Goal: Task Accomplishment & Management: Manage account settings

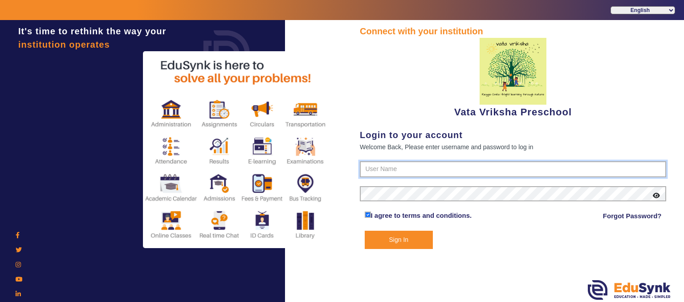
type input "9074270829"
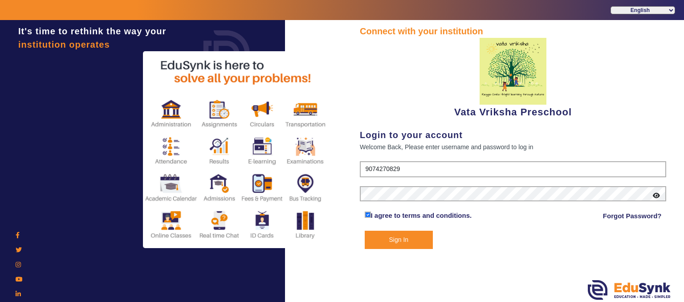
click at [405, 234] on button "Sign In" at bounding box center [399, 240] width 69 height 18
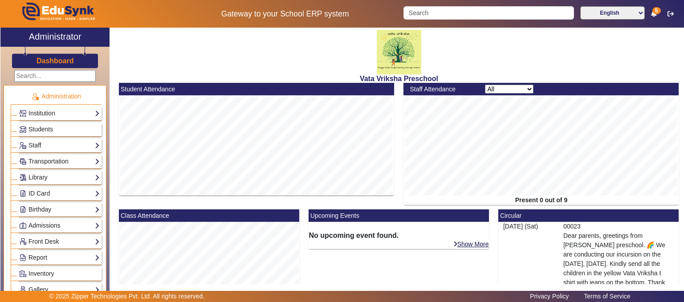
click at [38, 286] on link "Gallery" at bounding box center [59, 290] width 81 height 10
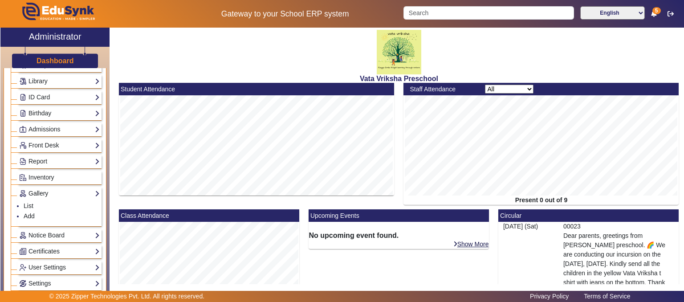
scroll to position [98, 0]
click at [24, 211] on link "Add" at bounding box center [29, 214] width 11 height 7
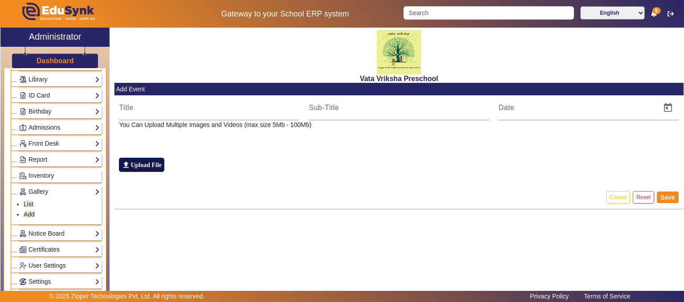
click at [159, 168] on label "file_upload Upload File" at bounding box center [141, 165] width 45 height 14
click at [0, 0] on input "file_upload Upload File" at bounding box center [0, 0] width 0 height 0
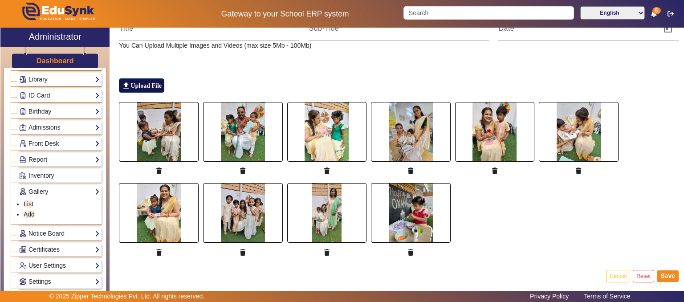
scroll to position [86, 0]
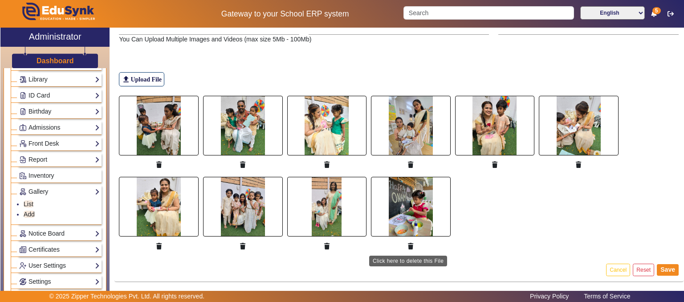
click at [409, 243] on icon "button" at bounding box center [410, 246] width 5 height 6
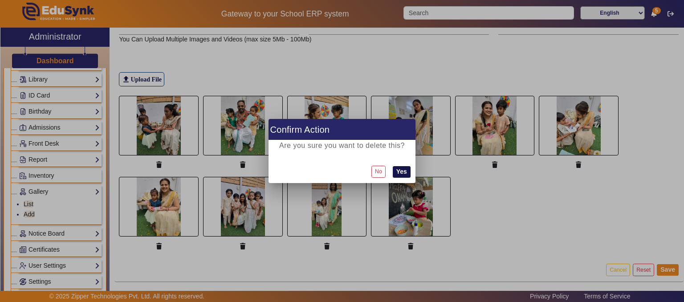
click at [401, 172] on button "Yes" at bounding box center [402, 172] width 18 height 12
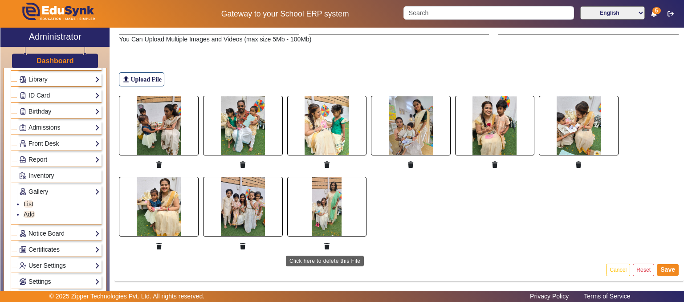
click at [326, 243] on icon "button" at bounding box center [326, 246] width 5 height 6
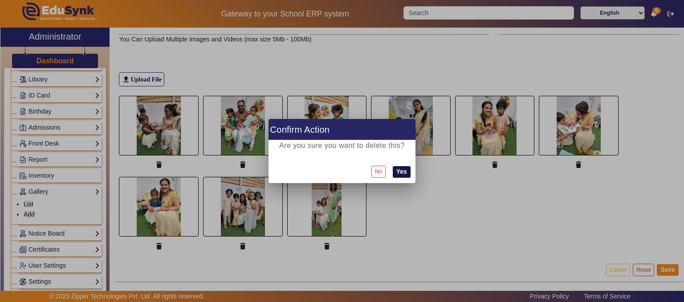
click at [399, 174] on button "Yes" at bounding box center [402, 172] width 18 height 12
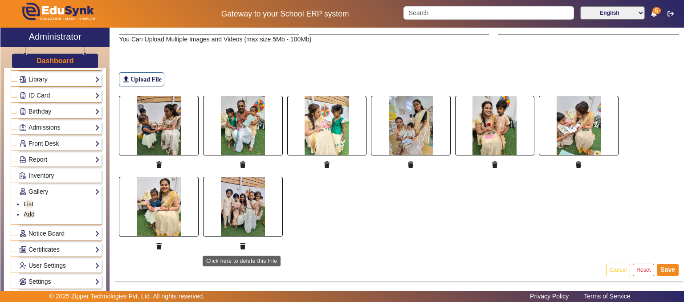
click at [241, 239] on button "button" at bounding box center [243, 246] width 16 height 15
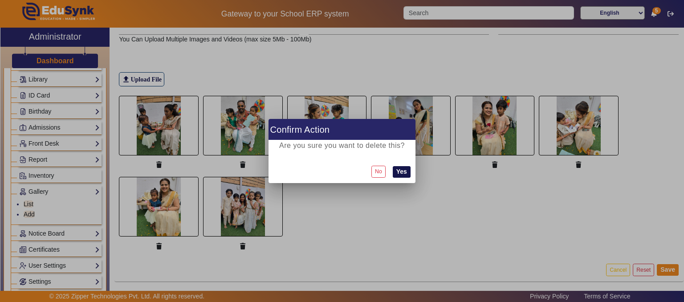
click at [407, 173] on button "Yes" at bounding box center [402, 172] width 18 height 12
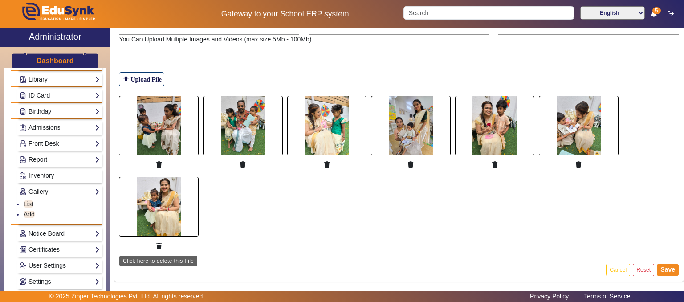
click at [162, 244] on button "button" at bounding box center [159, 246] width 16 height 15
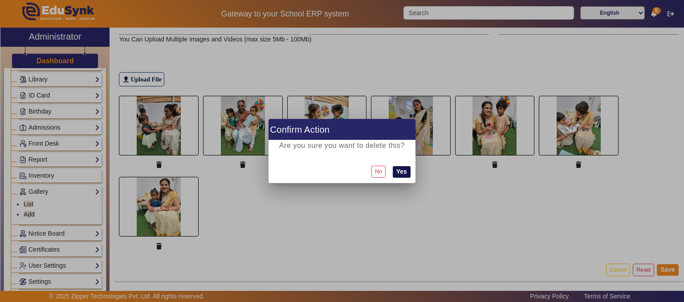
click at [401, 172] on button "Yes" at bounding box center [402, 172] width 18 height 12
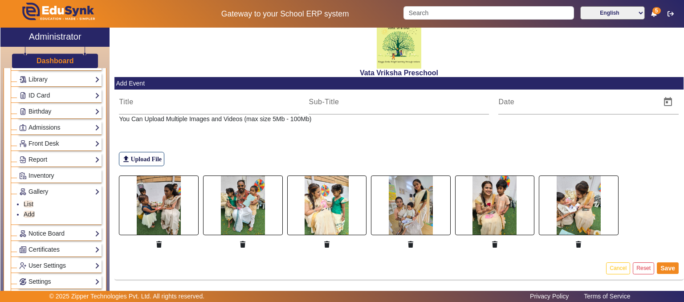
scroll to position [5, 0]
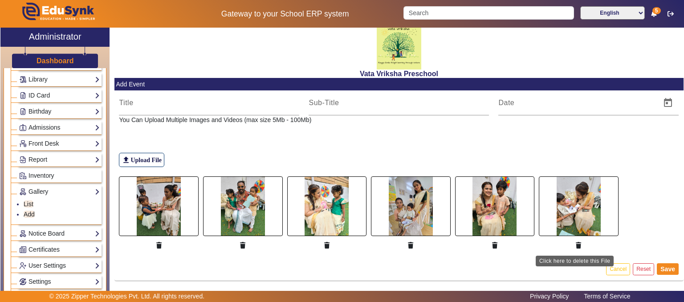
click at [576, 240] on button "button" at bounding box center [579, 245] width 16 height 15
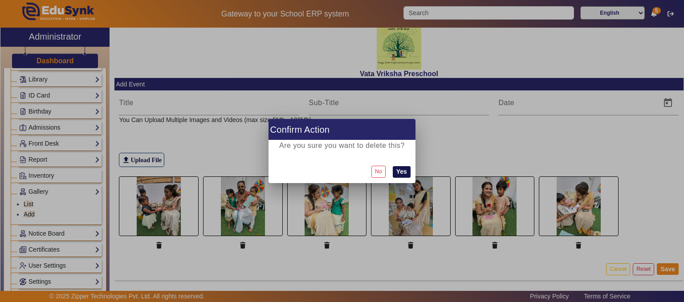
click at [399, 176] on button "Yes" at bounding box center [402, 172] width 18 height 12
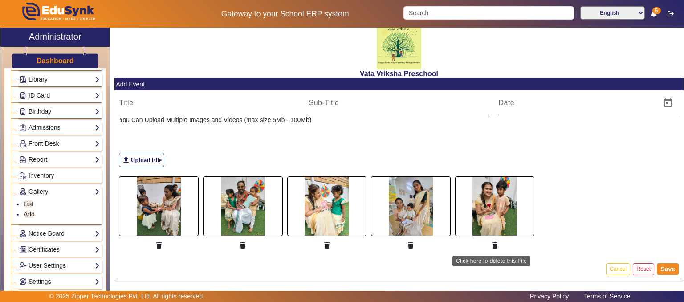
click at [492, 242] on icon "button" at bounding box center [494, 245] width 5 height 6
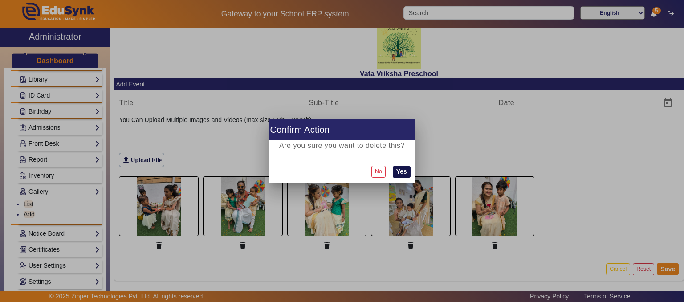
click at [403, 171] on button "Yes" at bounding box center [402, 172] width 18 height 12
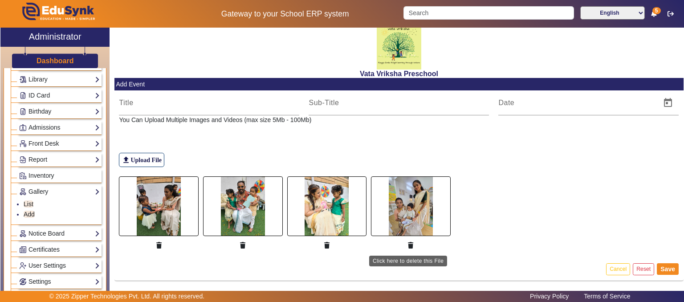
click at [408, 242] on icon "button" at bounding box center [410, 245] width 5 height 6
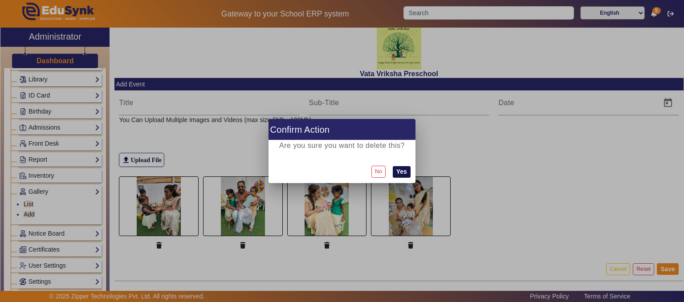
click at [407, 168] on button "Yes" at bounding box center [402, 172] width 18 height 12
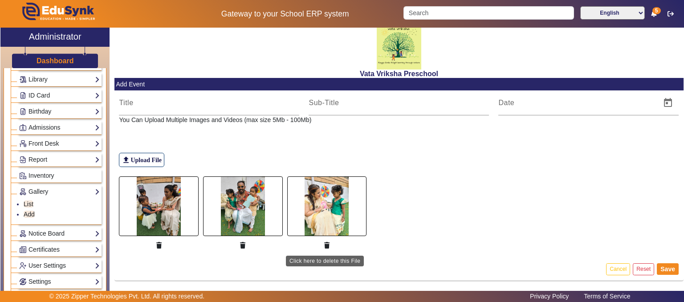
click at [324, 246] on icon "button" at bounding box center [326, 245] width 5 height 6
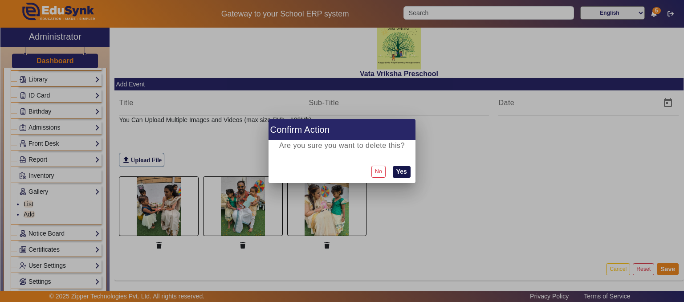
click at [405, 166] on button "Yes" at bounding box center [402, 172] width 18 height 12
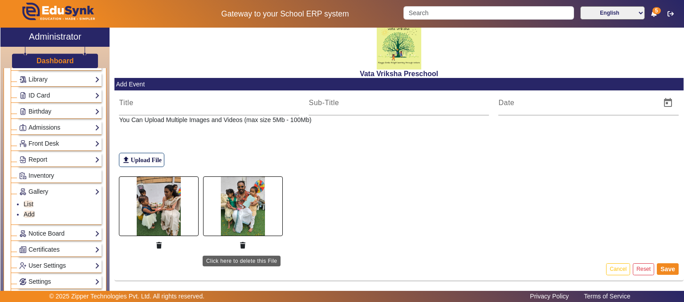
click at [241, 239] on button "button" at bounding box center [243, 245] width 16 height 15
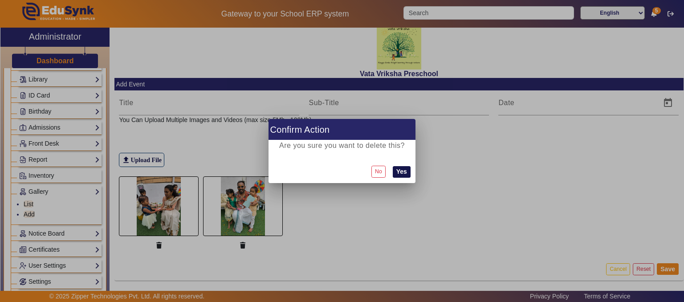
click at [399, 170] on button "Yes" at bounding box center [402, 172] width 18 height 12
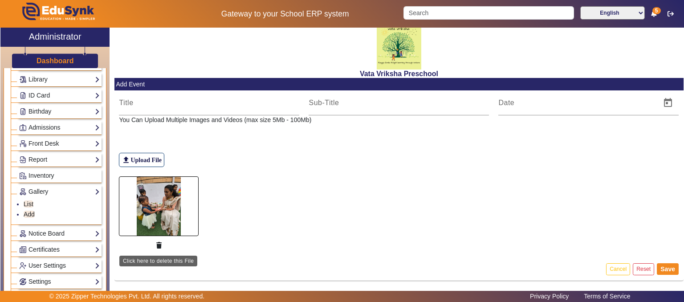
click at [159, 242] on icon "button" at bounding box center [158, 245] width 5 height 6
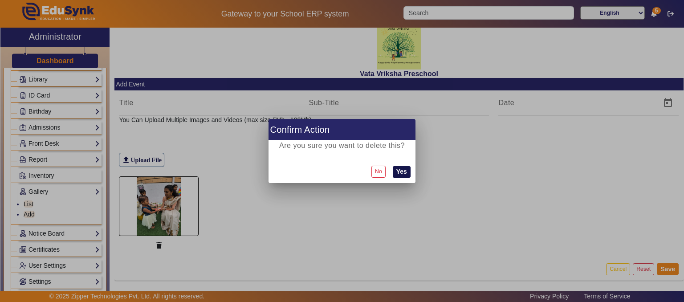
click at [403, 172] on button "Yes" at bounding box center [402, 172] width 18 height 12
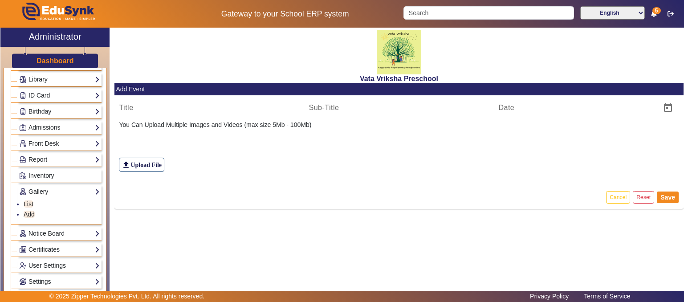
click at [51, 61] on h3 "Dashboard" at bounding box center [55, 61] width 37 height 8
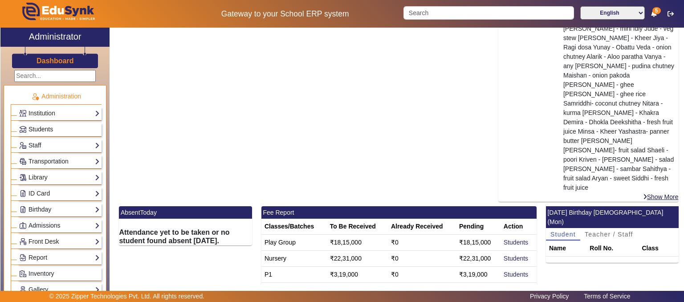
click at [46, 132] on span "Students" at bounding box center [41, 129] width 25 height 7
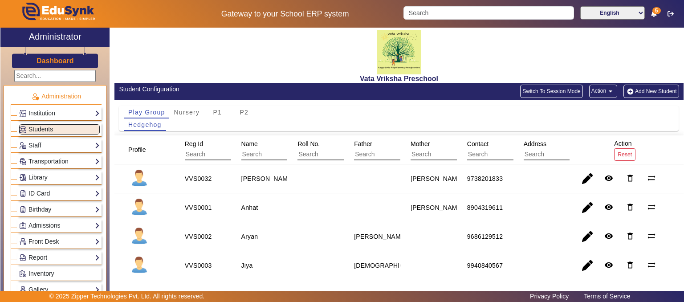
click at [649, 91] on button "Add New Student" at bounding box center [651, 91] width 55 height 13
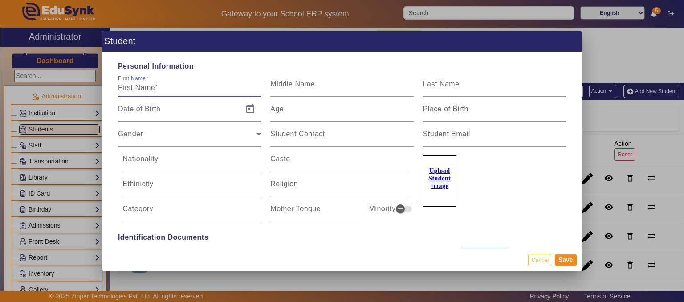
click at [170, 91] on input "First Name" at bounding box center [189, 87] width 143 height 11
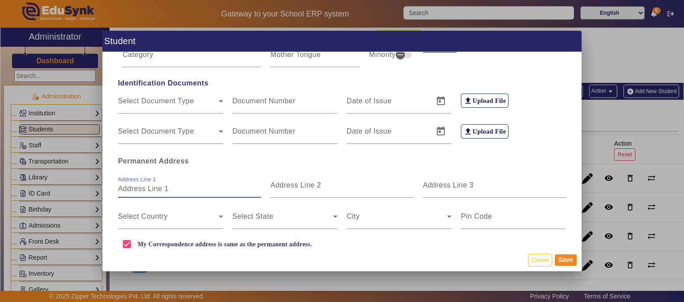
click at [153, 191] on input "Address Line 1" at bounding box center [189, 189] width 143 height 11
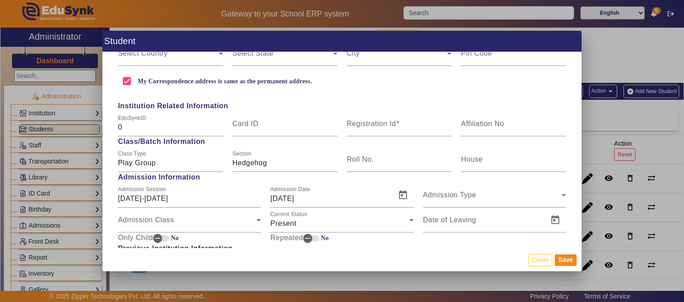
scroll to position [332, 0]
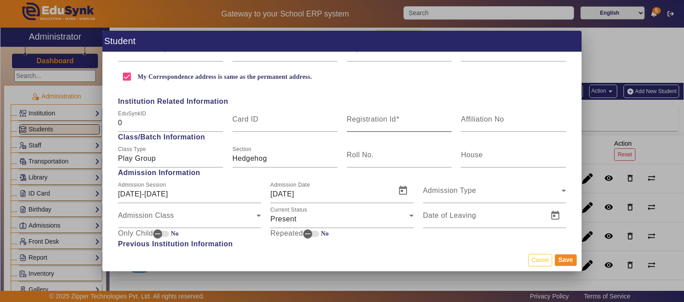
click at [373, 116] on mat-label "Registration Id" at bounding box center [371, 119] width 49 height 8
click at [373, 118] on input "Registration Id" at bounding box center [399, 123] width 105 height 11
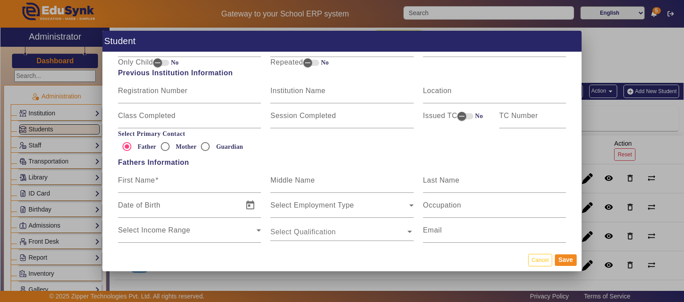
scroll to position [507, 0]
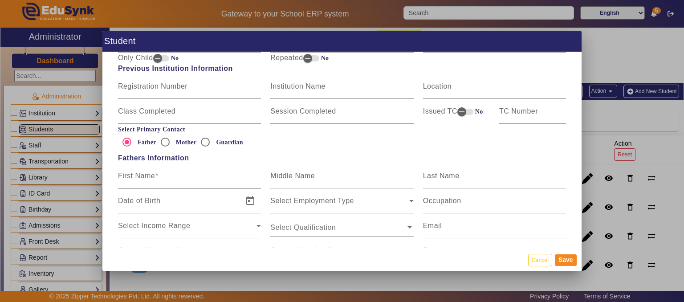
click at [146, 176] on mat-label "First Name" at bounding box center [136, 176] width 37 height 8
click at [146, 176] on input "First Name" at bounding box center [189, 179] width 143 height 11
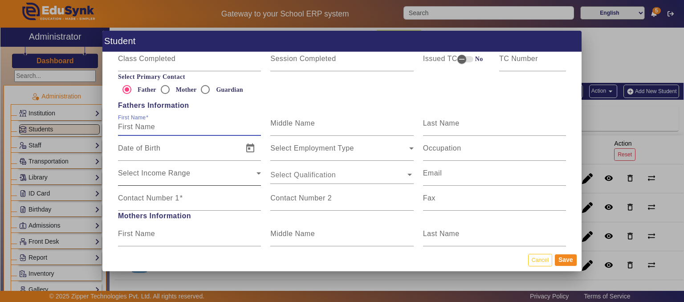
scroll to position [562, 0]
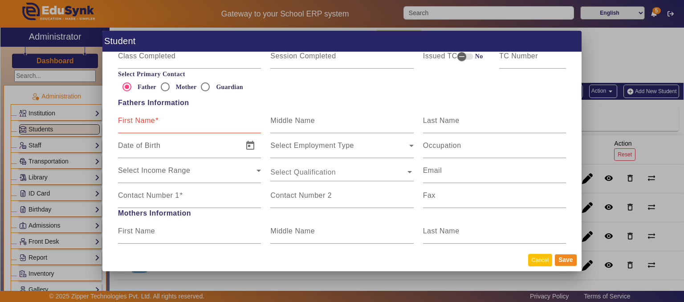
click at [539, 258] on button "Cancel" at bounding box center [540, 260] width 24 height 12
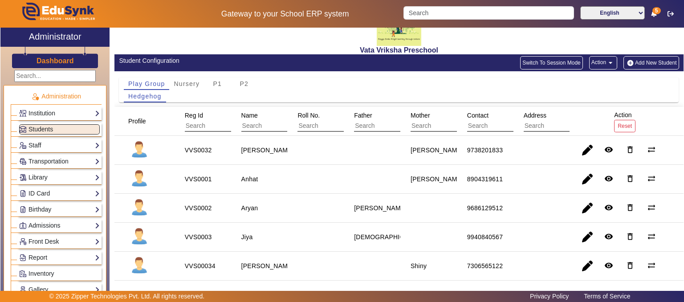
scroll to position [29, 0]
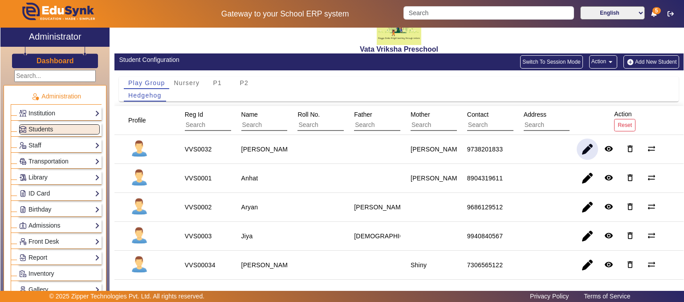
click at [579, 148] on span "button" at bounding box center [587, 149] width 21 height 21
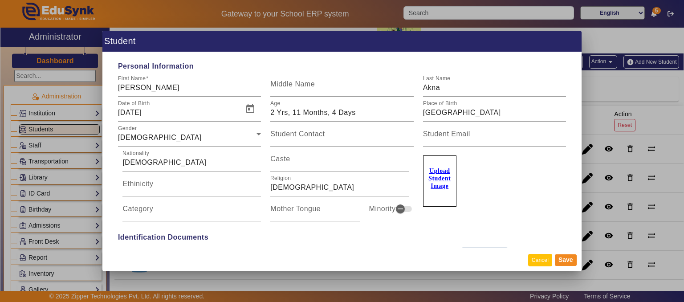
click at [544, 259] on button "Cancel" at bounding box center [540, 260] width 24 height 12
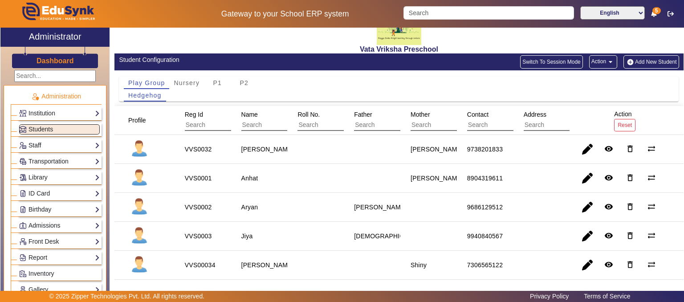
click at [80, 145] on link "Staff" at bounding box center [59, 145] width 81 height 10
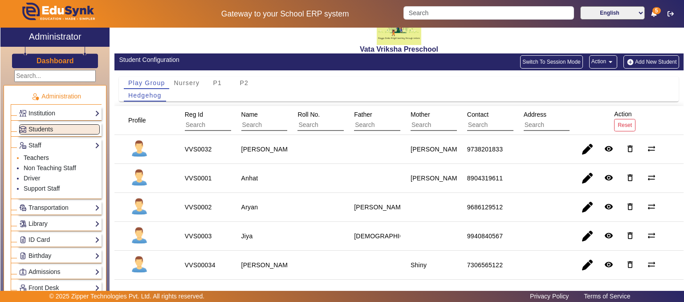
click at [38, 159] on link "Teachers" at bounding box center [36, 157] width 25 height 7
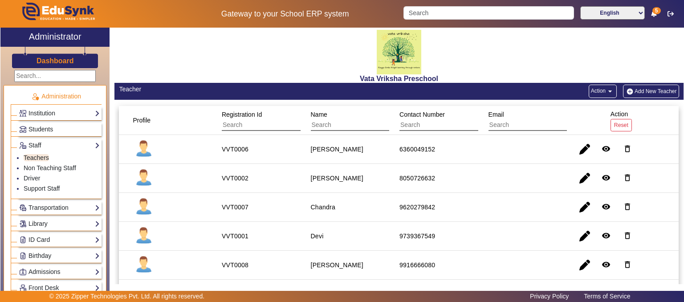
click at [635, 96] on button "Add New Teacher" at bounding box center [651, 91] width 56 height 13
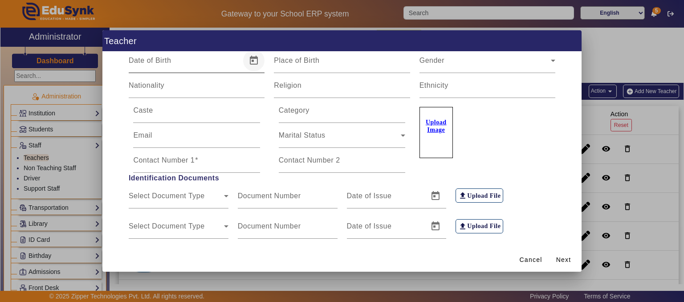
scroll to position [86, 0]
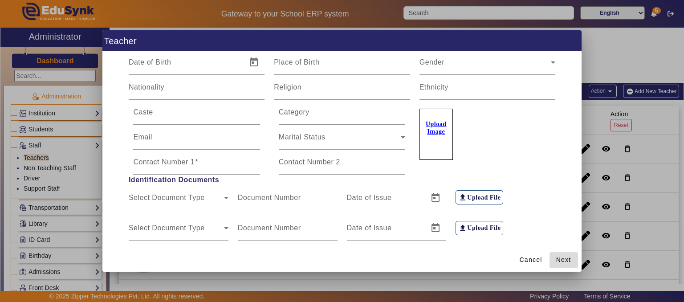
click at [561, 258] on span "Next" at bounding box center [564, 259] width 15 height 9
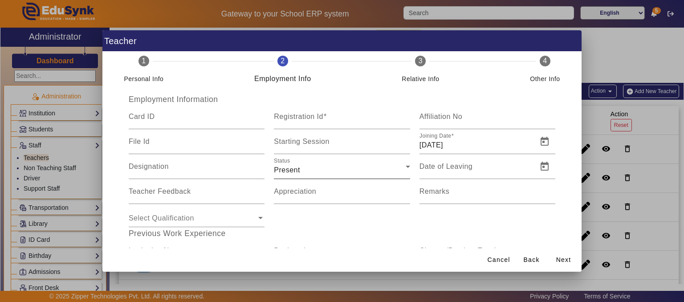
scroll to position [0, 0]
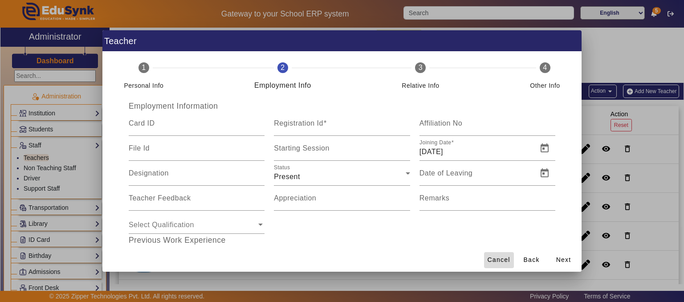
click at [500, 259] on span "Cancel" at bounding box center [499, 259] width 23 height 9
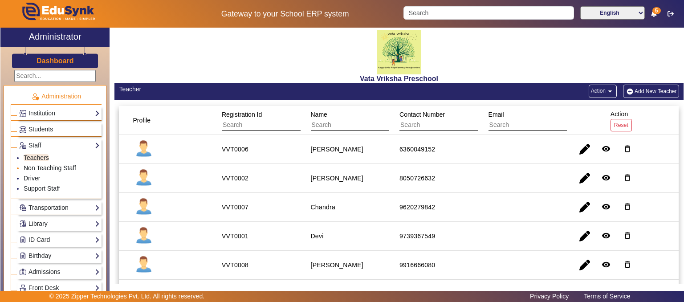
click at [50, 167] on link "Non Teaching Staff" at bounding box center [50, 167] width 53 height 7
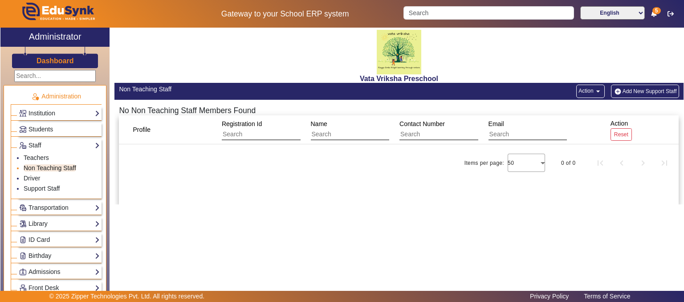
scroll to position [90, 0]
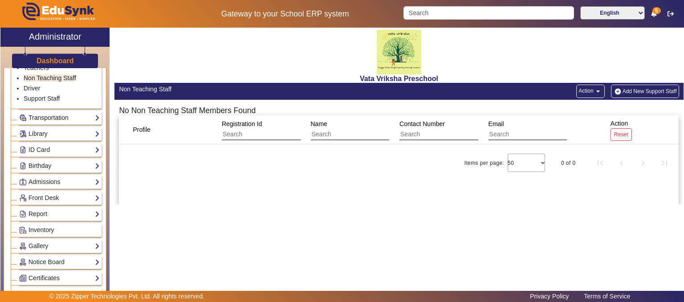
click at [56, 116] on link "Transportation" at bounding box center [59, 118] width 81 height 10
click at [192, 49] on div "Vata Vriksha Preschool" at bounding box center [399, 55] width 569 height 55
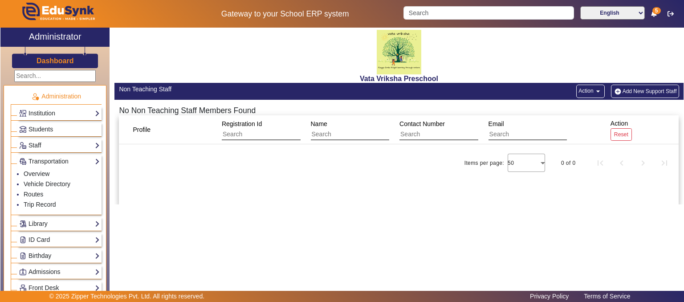
click at [65, 63] on h3 "Dashboard" at bounding box center [55, 61] width 37 height 8
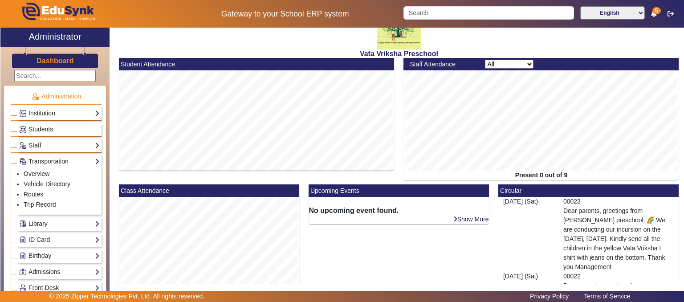
click at [53, 117] on link "Institution" at bounding box center [59, 113] width 81 height 10
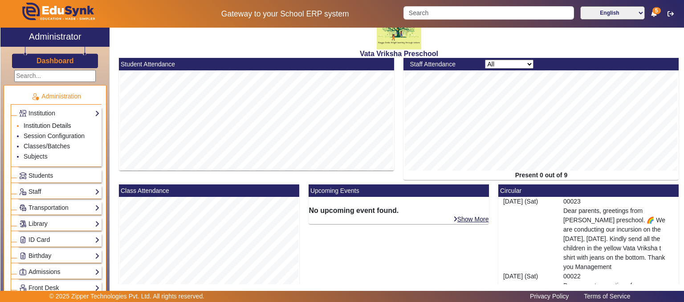
click at [54, 126] on link "Institution Details" at bounding box center [48, 125] width 48 height 7
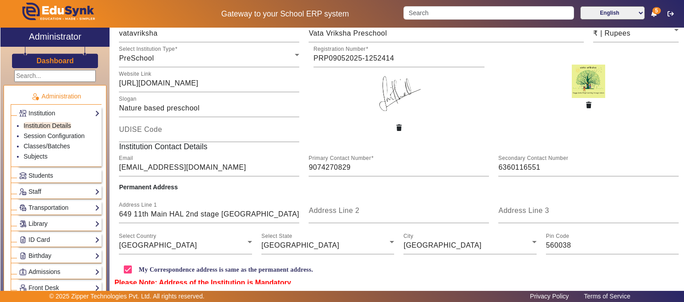
scroll to position [108, 0]
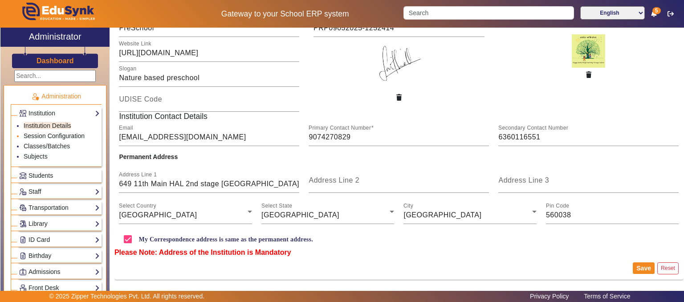
click at [55, 136] on link "Session Configuration" at bounding box center [54, 135] width 61 height 7
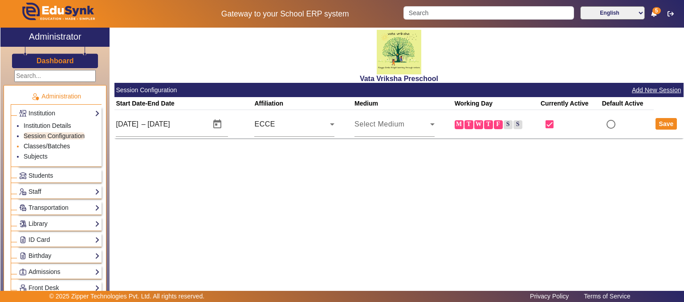
click at [50, 147] on link "Classes/Batches" at bounding box center [47, 146] width 46 height 7
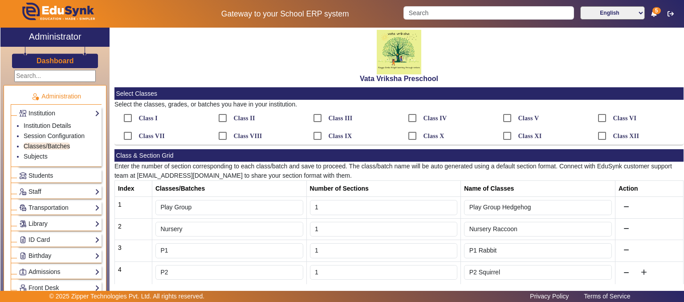
scroll to position [25, 0]
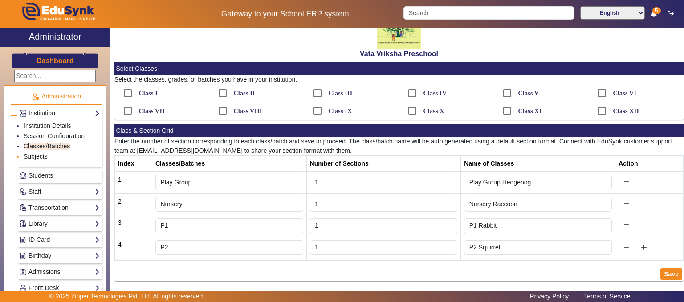
click at [30, 157] on link "Subjects" at bounding box center [36, 156] width 24 height 7
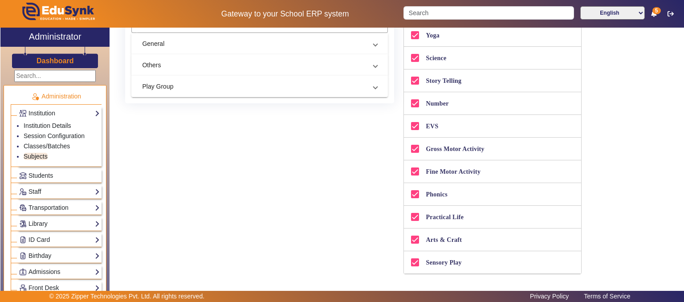
scroll to position [162, 0]
click at [57, 174] on link "Students" at bounding box center [59, 176] width 81 height 10
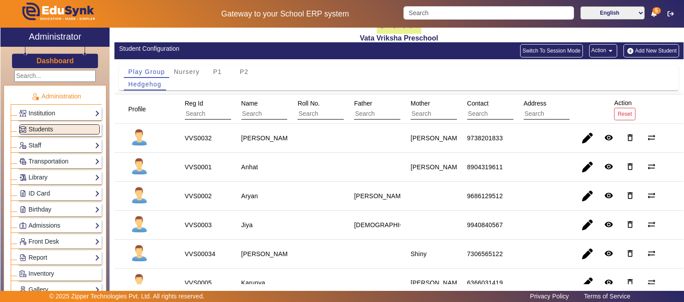
scroll to position [56, 0]
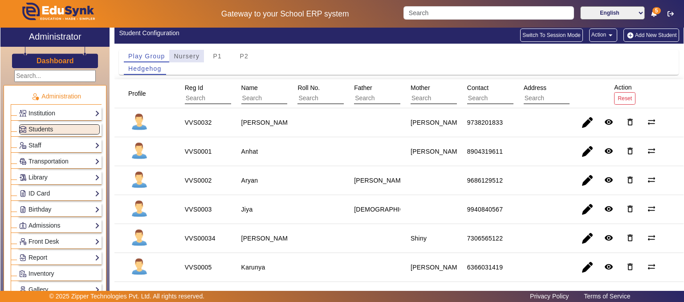
click at [191, 59] on span "Nursery" at bounding box center [187, 56] width 26 height 6
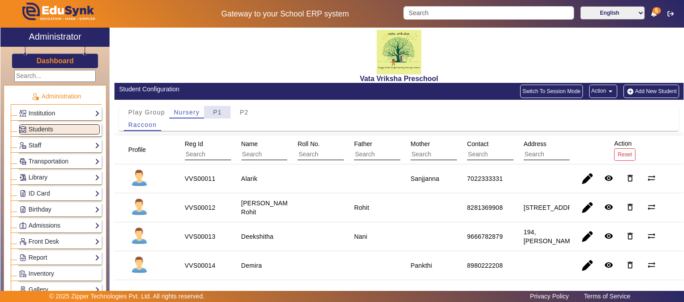
click at [214, 113] on span "P1" at bounding box center [217, 112] width 9 height 6
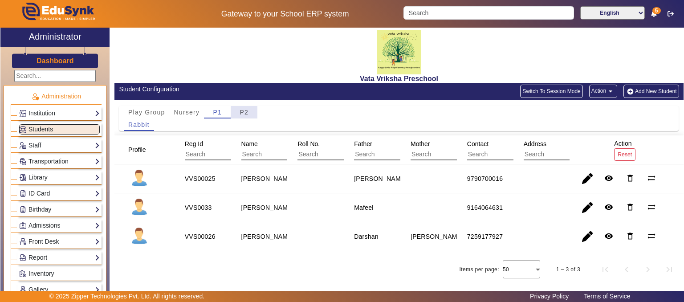
click at [238, 111] on div "P2" at bounding box center [244, 112] width 27 height 12
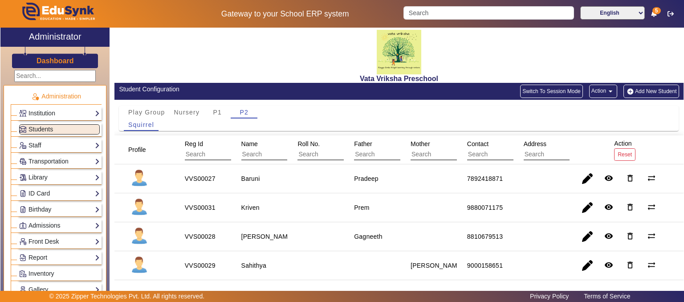
click at [652, 94] on button "Add New Student" at bounding box center [651, 91] width 55 height 13
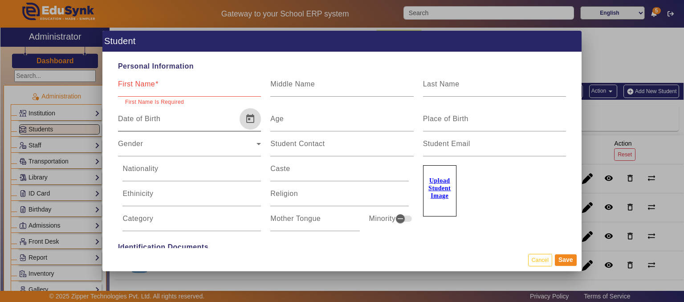
click at [249, 113] on span "Open calendar" at bounding box center [250, 118] width 21 height 21
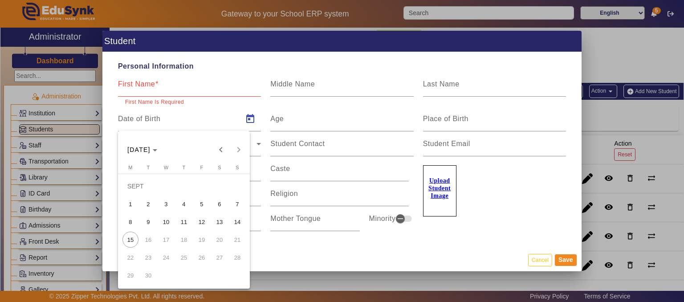
click at [541, 257] on div at bounding box center [342, 151] width 684 height 302
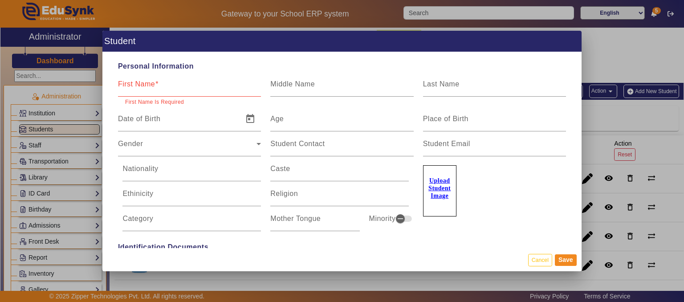
click at [541, 257] on button "Cancel" at bounding box center [540, 260] width 24 height 12
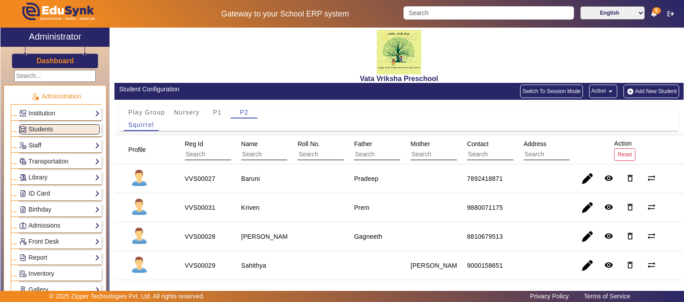
click at [76, 146] on link "Staff" at bounding box center [59, 145] width 81 height 10
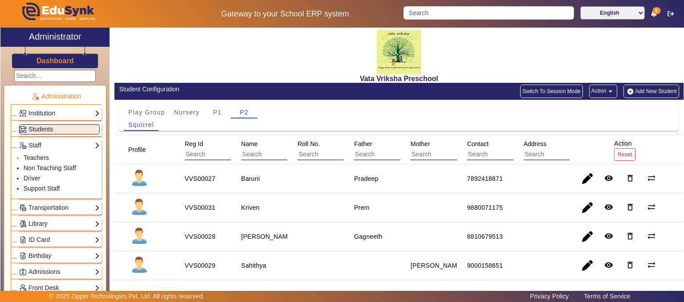
click at [41, 156] on link "Teachers" at bounding box center [36, 157] width 25 height 7
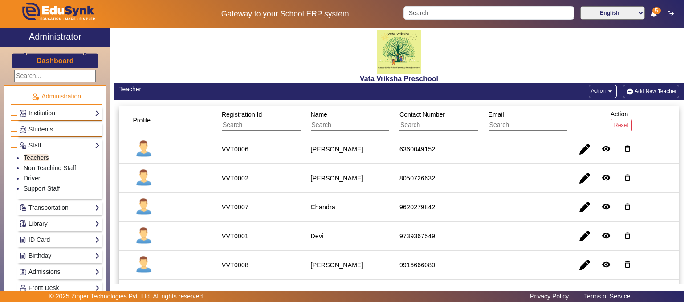
click at [662, 90] on button "Add New Teacher" at bounding box center [651, 91] width 56 height 13
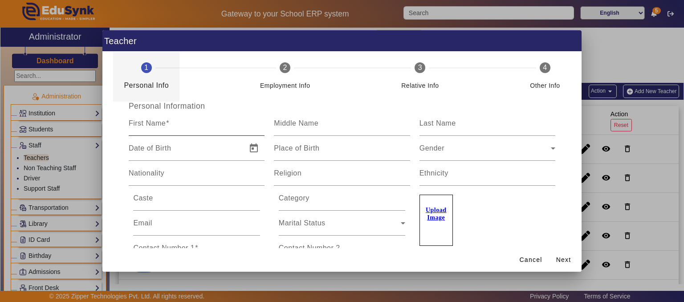
click at [174, 128] on input "First Name" at bounding box center [197, 127] width 136 height 11
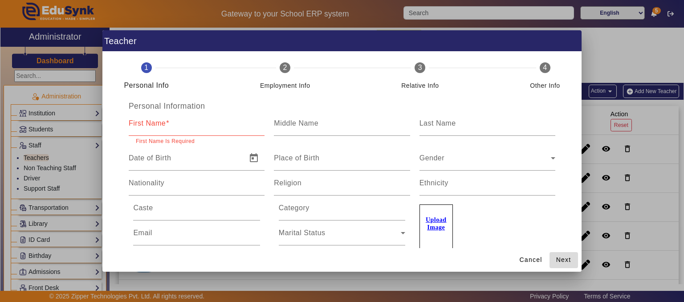
click at [560, 263] on span "Next" at bounding box center [564, 259] width 15 height 9
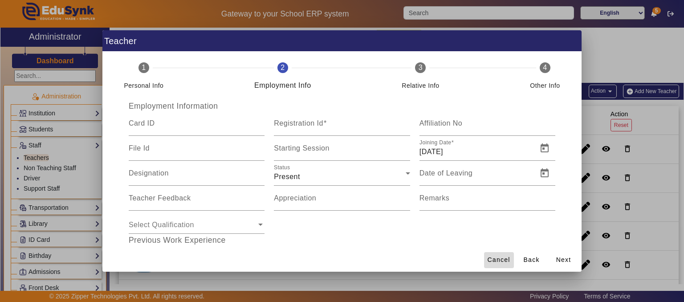
click at [503, 262] on span "Cancel" at bounding box center [499, 259] width 23 height 9
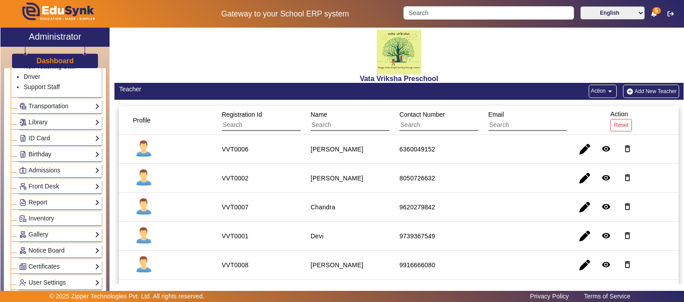
scroll to position [158, 0]
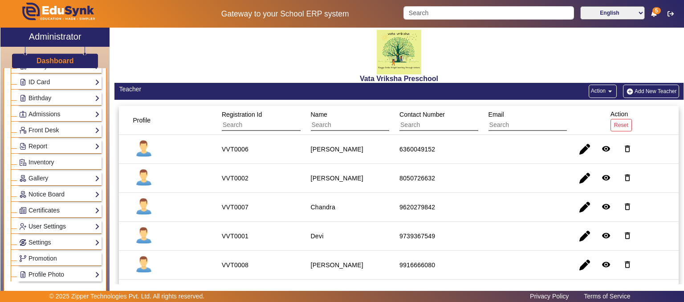
click at [61, 223] on link "User Settings" at bounding box center [59, 226] width 81 height 10
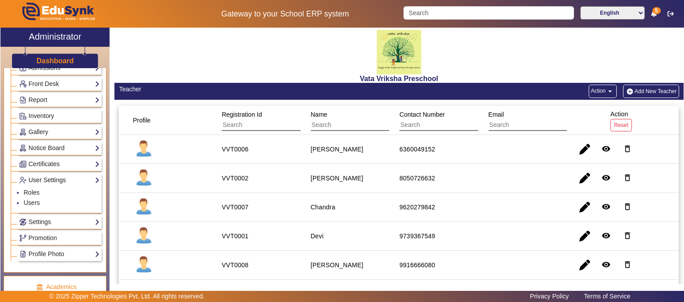
scroll to position [111, 0]
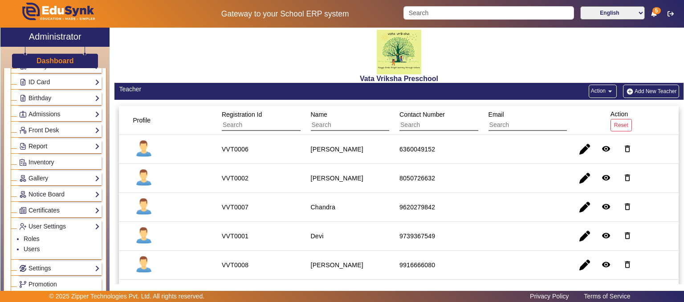
click at [52, 143] on link "Report" at bounding box center [59, 146] width 81 height 10
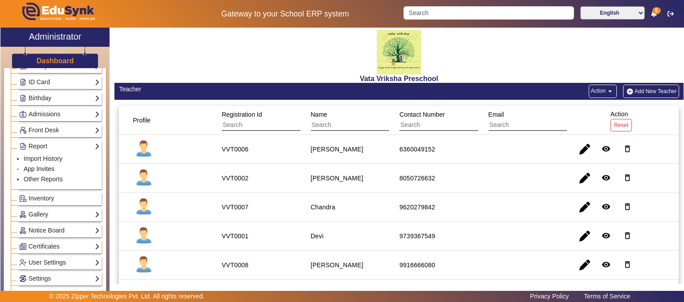
click at [43, 168] on link "App Invites" at bounding box center [39, 168] width 31 height 7
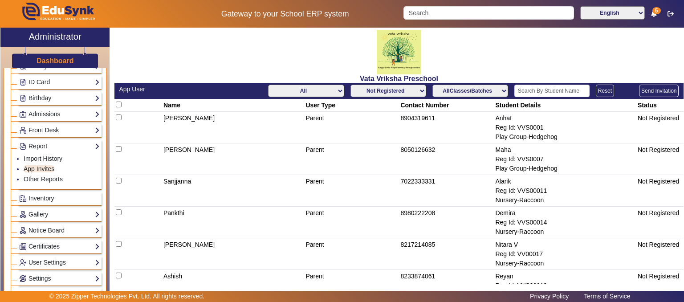
click at [327, 94] on select "All Teacher Parent Driver Support Staff" at bounding box center [306, 91] width 76 height 12
select select "Teacher"
click at [268, 85] on select "All Teacher Parent Driver Support Staff" at bounding box center [306, 91] width 76 height 12
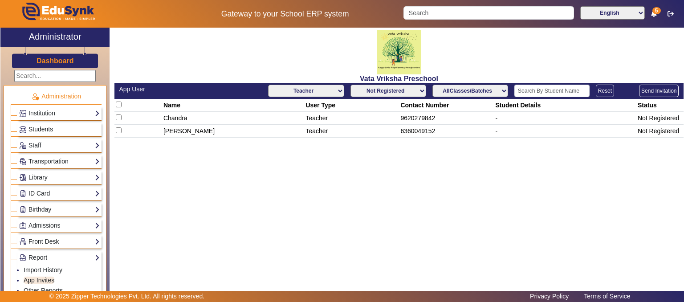
click at [53, 131] on link "Students" at bounding box center [59, 129] width 81 height 10
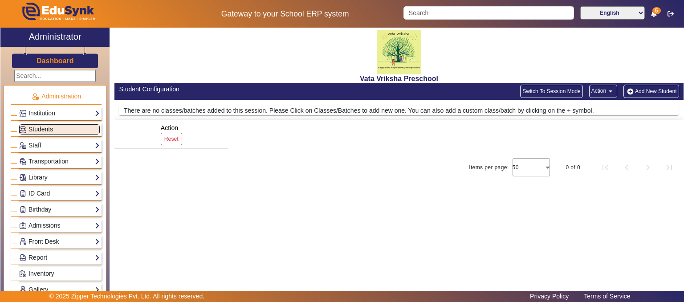
click at [53, 131] on link "Students" at bounding box center [59, 129] width 81 height 10
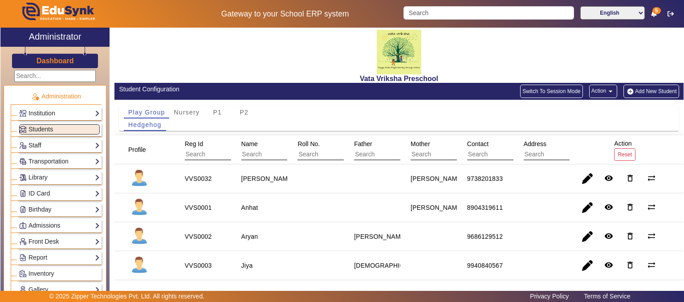
click at [49, 145] on link "Staff" at bounding box center [59, 145] width 81 height 10
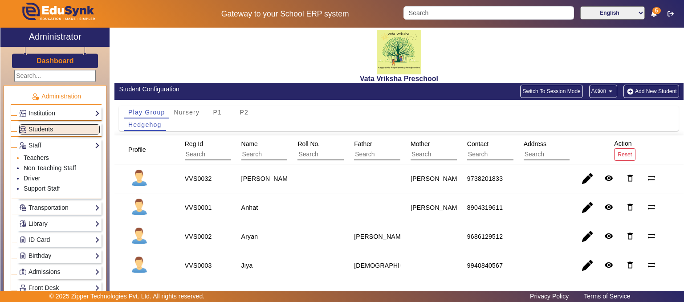
click at [38, 157] on link "Teachers" at bounding box center [36, 157] width 25 height 7
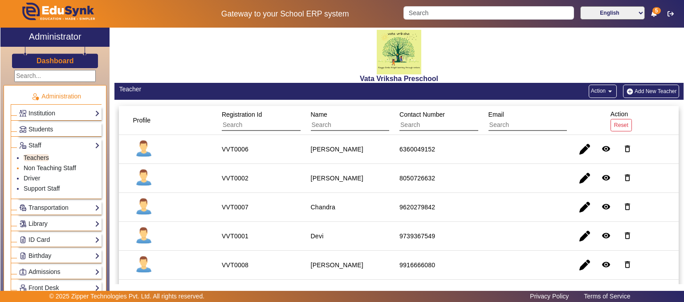
click at [66, 170] on link "Non Teaching Staff" at bounding box center [50, 167] width 53 height 7
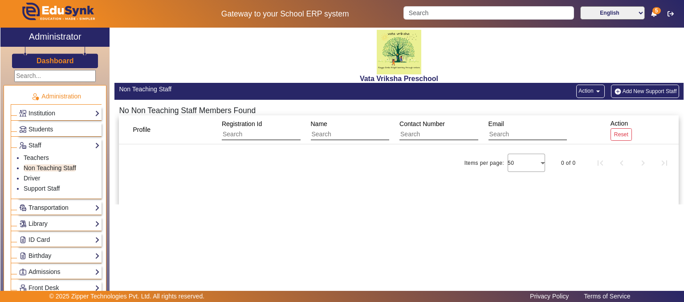
click at [52, 205] on link "Transportation" at bounding box center [59, 208] width 81 height 10
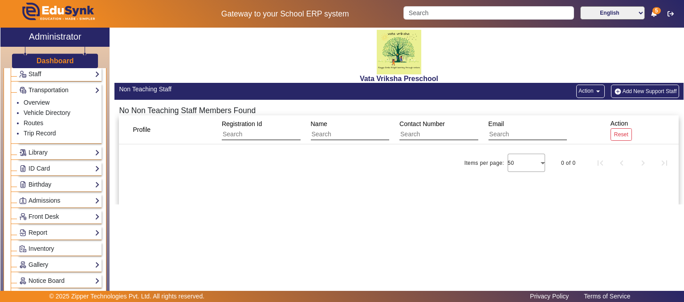
scroll to position [71, 0]
click at [52, 166] on link "ID Card" at bounding box center [59, 169] width 81 height 10
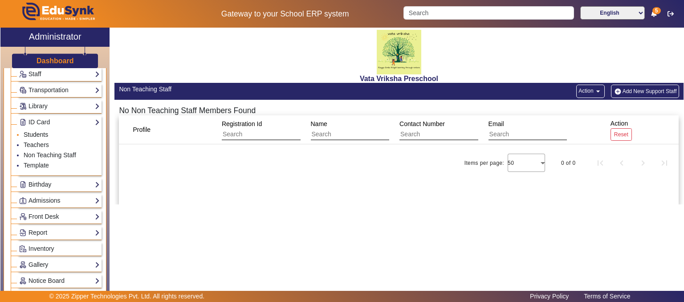
click at [37, 132] on link "Students" at bounding box center [36, 134] width 25 height 7
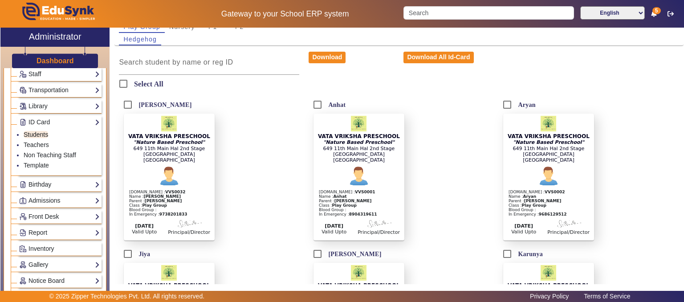
scroll to position [101, 0]
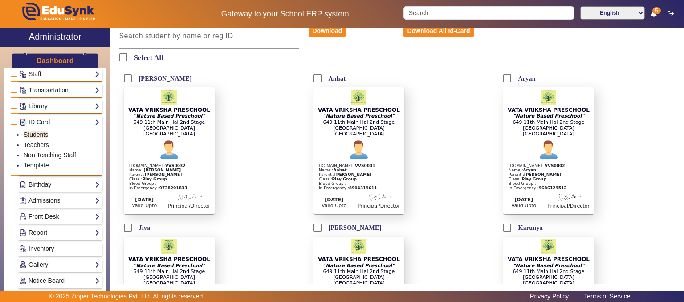
click at [34, 183] on link "Birthday" at bounding box center [59, 185] width 81 height 10
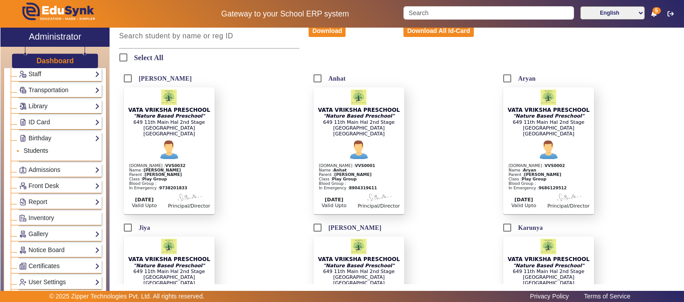
click at [41, 148] on link "Students" at bounding box center [36, 150] width 25 height 7
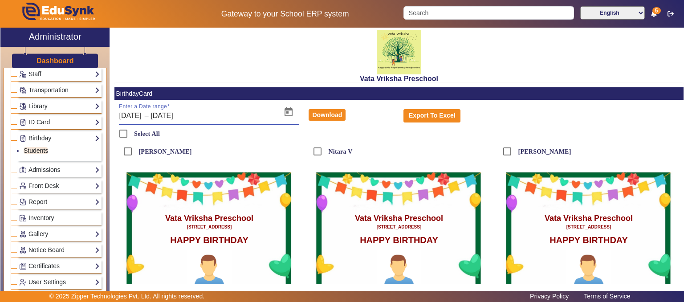
click at [204, 116] on input "22/09/2025" at bounding box center [189, 116] width 77 height 11
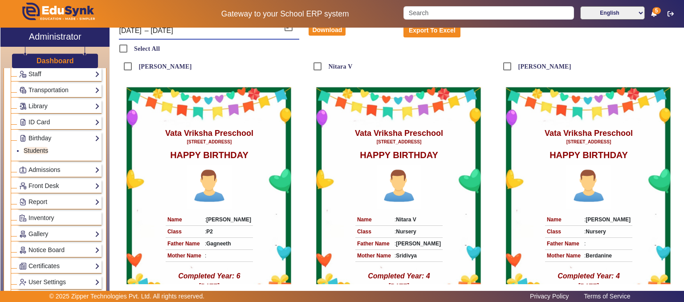
scroll to position [135, 0]
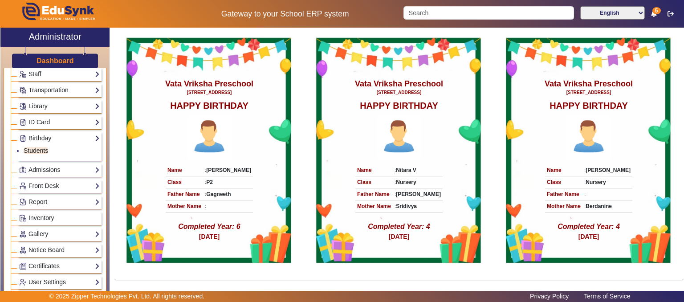
click at [61, 63] on h3 "Dashboard" at bounding box center [55, 61] width 37 height 8
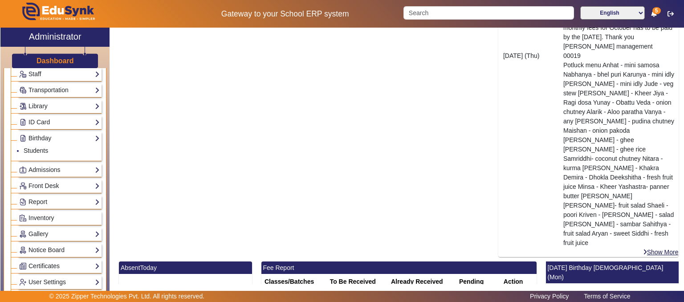
scroll to position [553, 0]
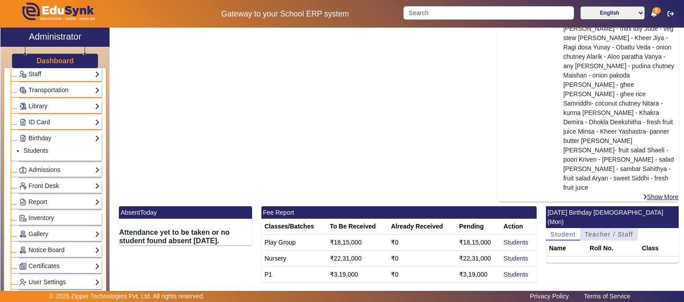
click at [588, 231] on span "Teacher / Staff" at bounding box center [609, 234] width 49 height 6
click at [554, 231] on span "Student" at bounding box center [563, 234] width 25 height 6
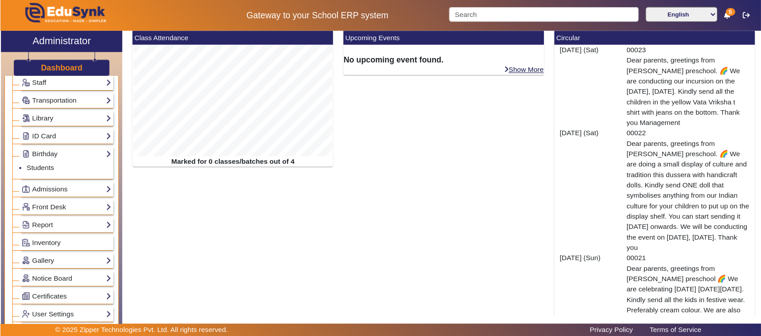
scroll to position [0, 0]
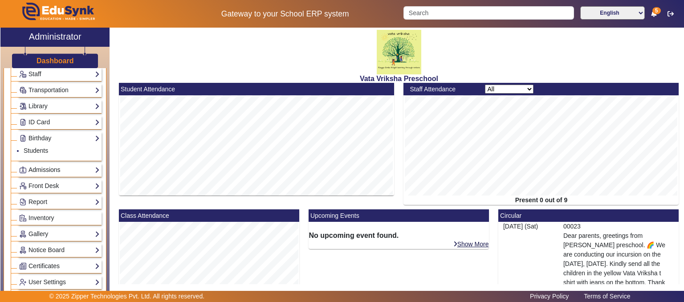
click at [42, 167] on link "Admissions" at bounding box center [59, 170] width 81 height 10
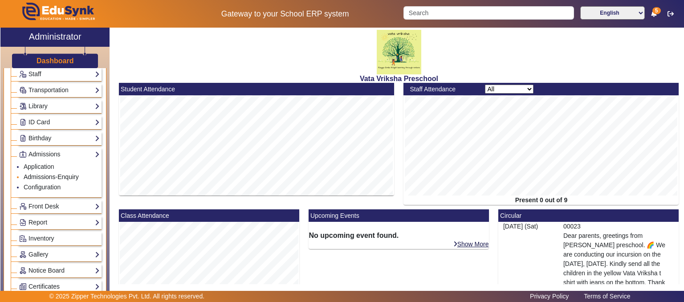
click at [50, 176] on link "Admissions-Enquiry" at bounding box center [51, 176] width 55 height 7
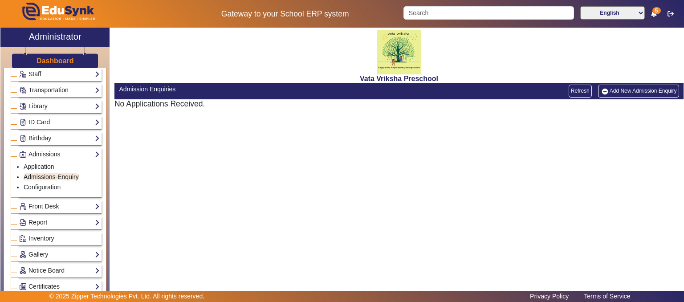
click at [614, 89] on link "Add New Admission Enquiry" at bounding box center [638, 91] width 81 height 12
click at [50, 165] on link "Application" at bounding box center [39, 166] width 31 height 7
click at [659, 91] on link "Add New Admission" at bounding box center [648, 91] width 61 height 12
click at [49, 189] on li "Configuration" at bounding box center [62, 188] width 76 height 10
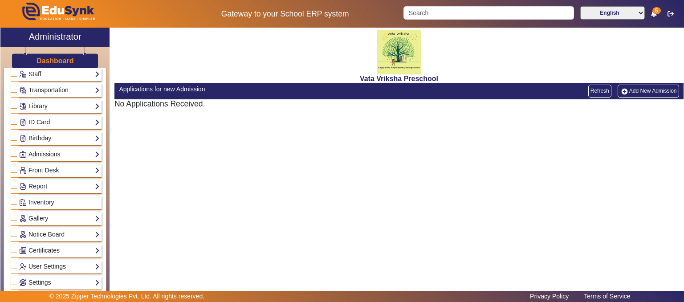
click at [55, 154] on link "Admissions" at bounding box center [59, 154] width 81 height 10
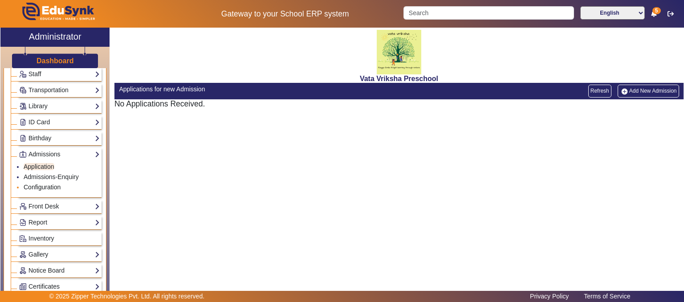
click at [48, 186] on link "Configuration" at bounding box center [42, 187] width 37 height 7
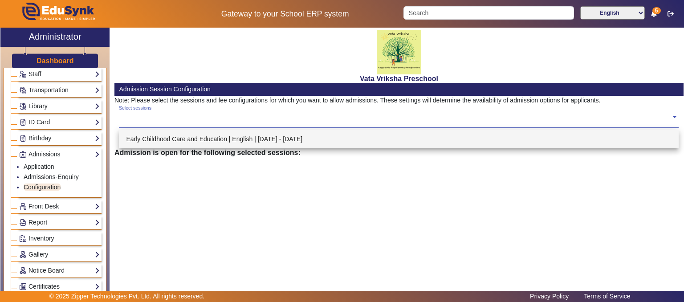
click at [212, 119] on input "text" at bounding box center [395, 117] width 552 height 8
click at [209, 139] on div "Early Childhood Care and Education | English | Jun 2025 - Mar 2026" at bounding box center [399, 139] width 560 height 19
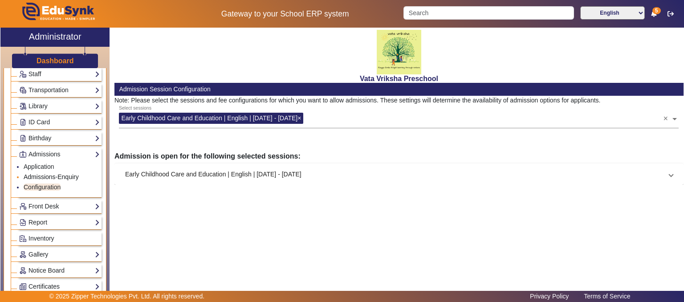
click at [50, 173] on link "Admissions-Enquiry" at bounding box center [51, 176] width 55 height 7
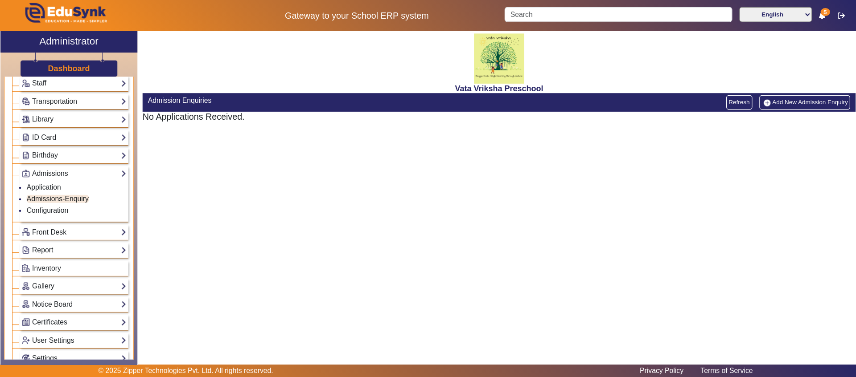
scroll to position [72, 0]
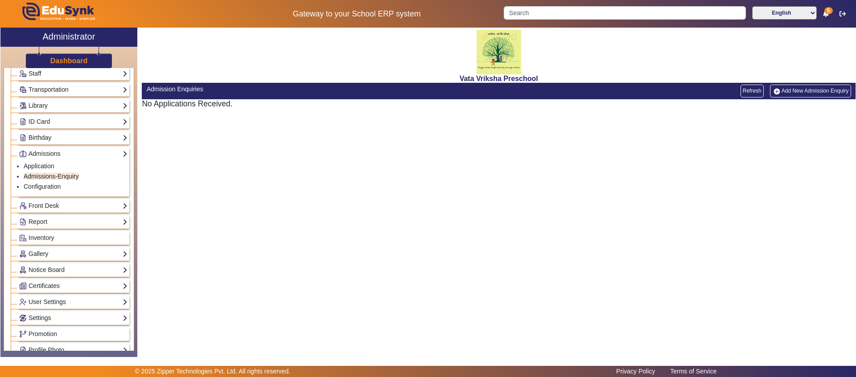
drag, startPoint x: 666, startPoint y: 0, endPoint x: 490, endPoint y: 228, distance: 287.8
click at [490, 228] on div "Vata Vriksha Preschool Admission Enquiries Refresh Add New Admission Enquiry No…" at bounding box center [496, 188] width 718 height 320
click at [41, 189] on link "Configuration" at bounding box center [42, 186] width 37 height 7
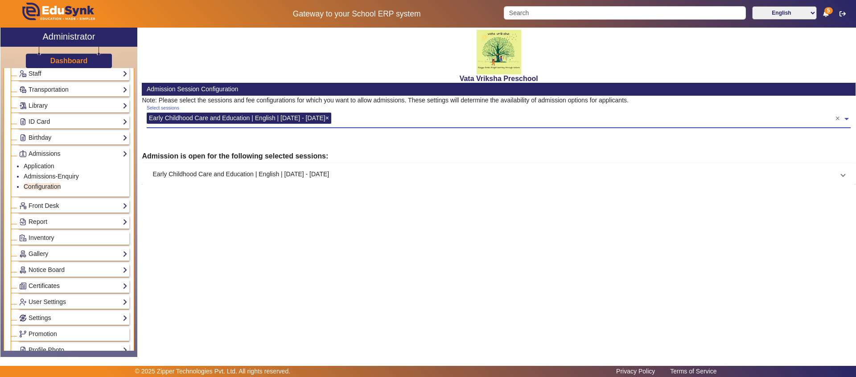
click at [358, 121] on input "text" at bounding box center [584, 117] width 501 height 8
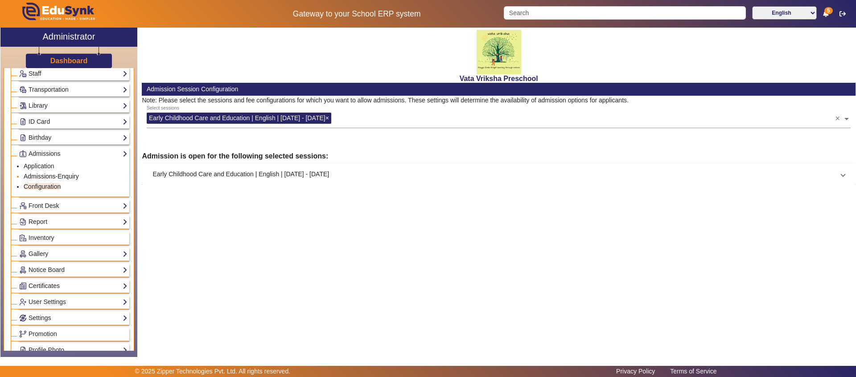
click at [44, 176] on link "Admissions-Enquiry" at bounding box center [51, 176] width 55 height 7
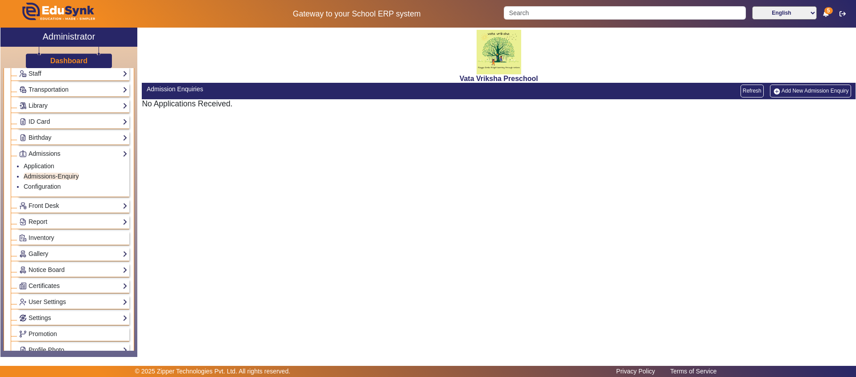
click at [684, 89] on link "Add New Admission Enquiry" at bounding box center [810, 91] width 81 height 12
click at [684, 93] on link "Add New Admission Enquiry" at bounding box center [810, 91] width 81 height 12
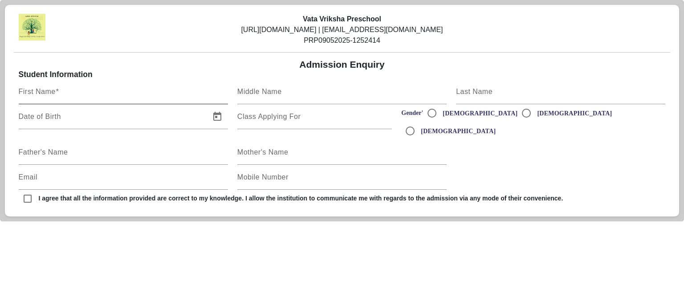
click at [29, 90] on mat-label "First Name" at bounding box center [37, 92] width 37 height 8
click at [29, 90] on input "First Name" at bounding box center [123, 95] width 209 height 11
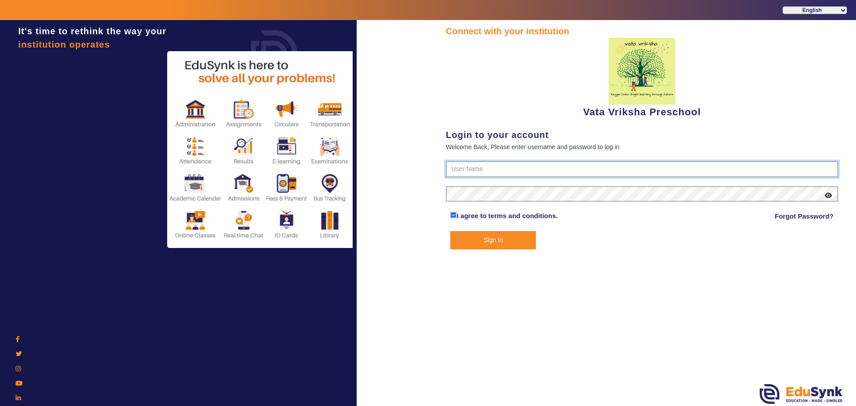
type input "9074270829"
click at [482, 233] on button "Sign In" at bounding box center [493, 240] width 86 height 18
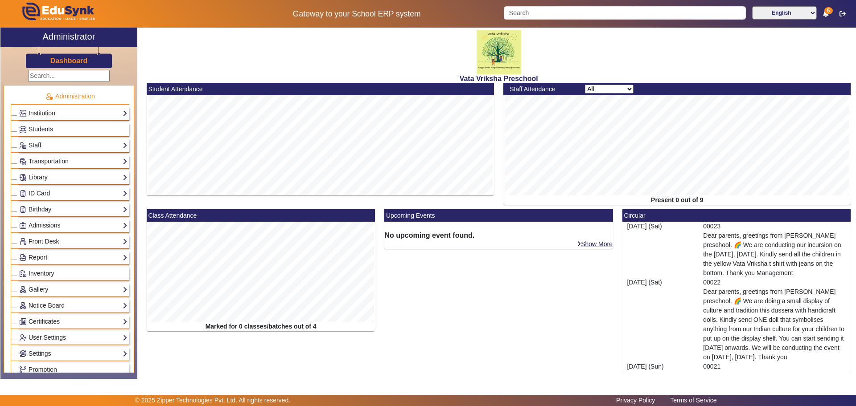
click at [67, 151] on div "Staff Teachers Non Teaching Staff Driver Support Staff" at bounding box center [73, 146] width 112 height 14
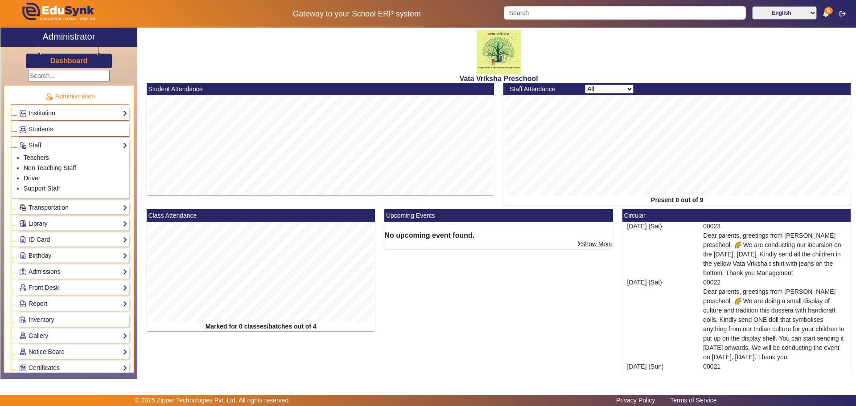
click at [68, 148] on link "Staff" at bounding box center [73, 145] width 108 height 10
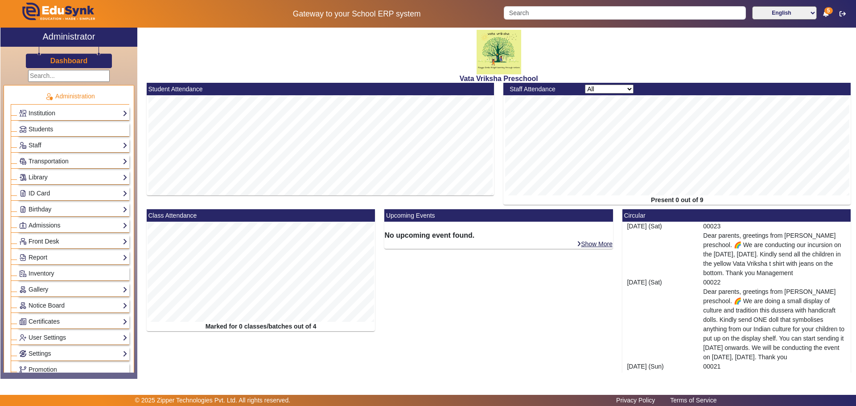
click at [67, 245] on link "Front Desk" at bounding box center [73, 242] width 108 height 10
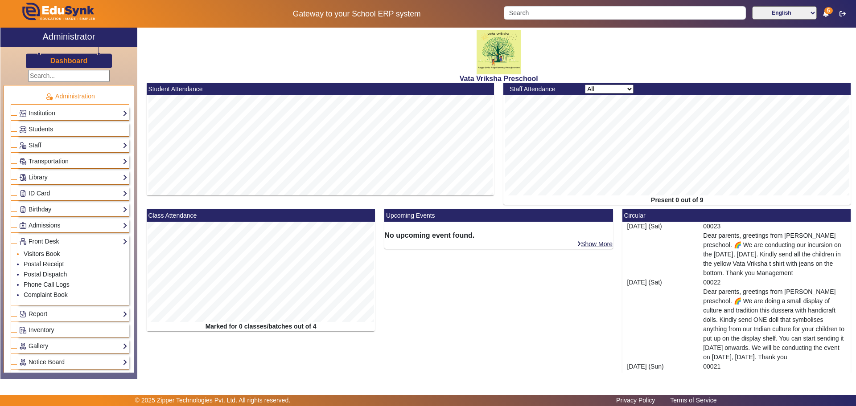
click at [47, 256] on link "Visitors Book" at bounding box center [42, 253] width 36 height 7
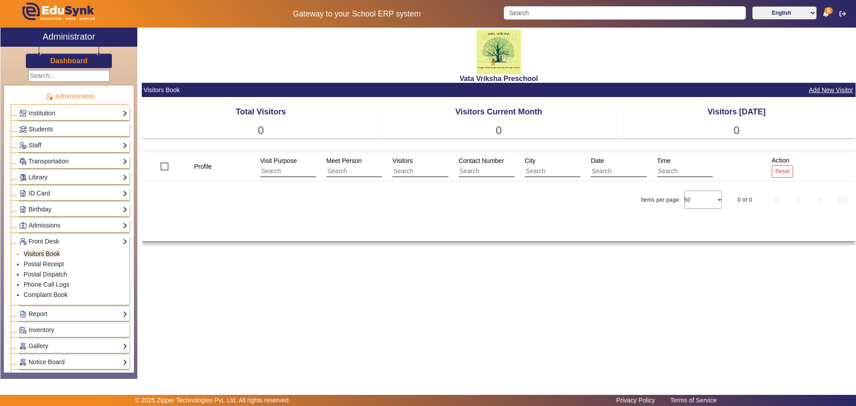
click at [47, 256] on link "Visitors Book" at bounding box center [42, 253] width 36 height 7
click at [830, 92] on button "Add New Visitor" at bounding box center [830, 90] width 46 height 11
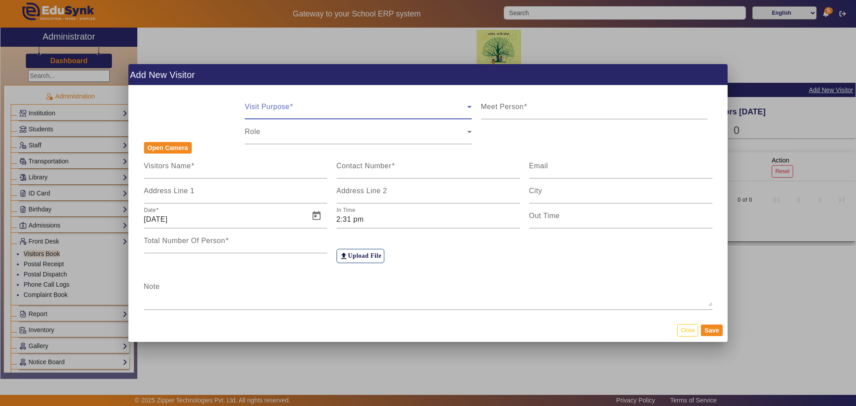
click at [418, 105] on span at bounding box center [356, 110] width 222 height 11
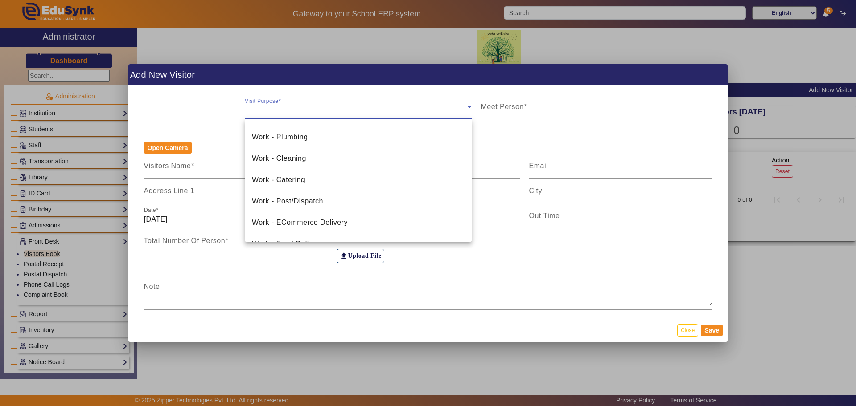
scroll to position [299, 0]
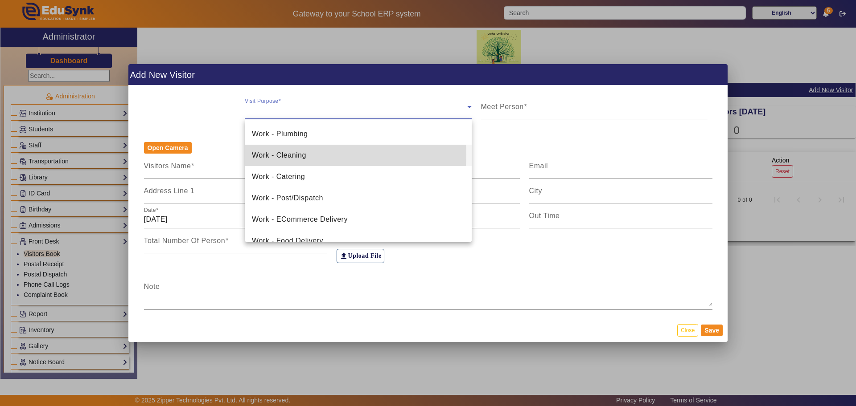
click at [310, 154] on mat-option "Work - Cleaning" at bounding box center [358, 155] width 227 height 21
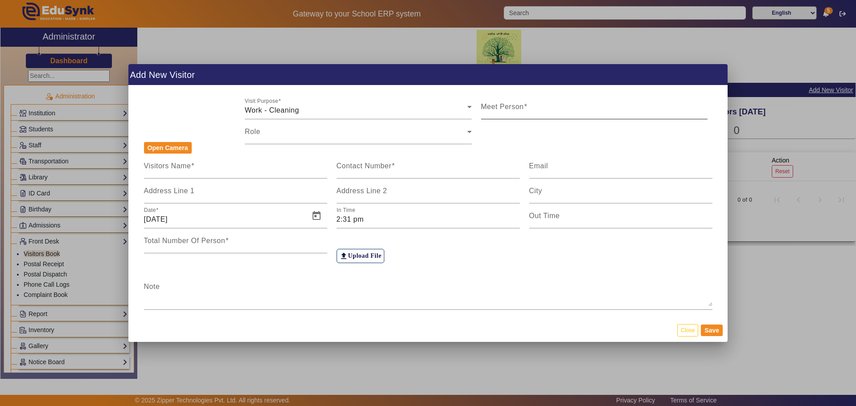
click at [487, 109] on mat-label "Meet Person" at bounding box center [502, 107] width 43 height 8
click at [487, 109] on input "Meet Person" at bounding box center [594, 110] width 227 height 11
click at [245, 167] on input "Visitors Name" at bounding box center [235, 169] width 183 height 11
click at [694, 331] on button "Close" at bounding box center [687, 330] width 21 height 12
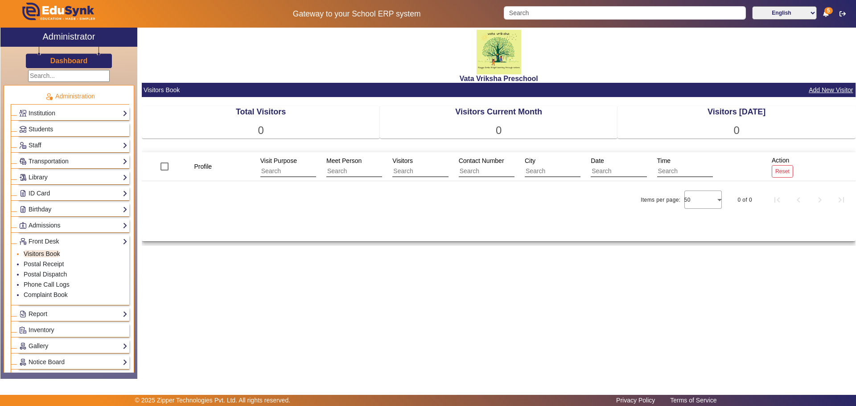
click at [52, 254] on link "Visitors Book" at bounding box center [42, 253] width 36 height 7
click at [825, 90] on button "Add New Visitor" at bounding box center [830, 90] width 46 height 11
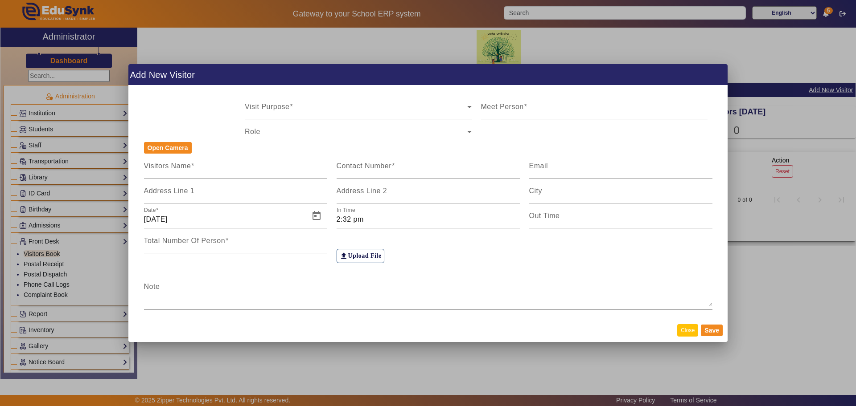
click at [689, 332] on button "Close" at bounding box center [687, 330] width 21 height 12
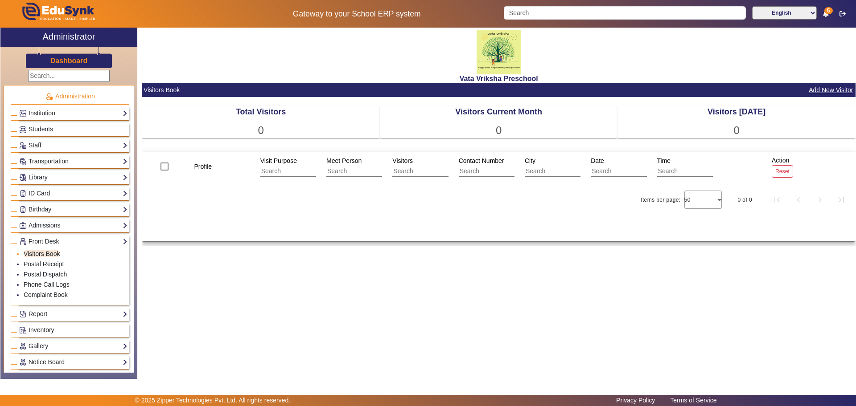
click at [42, 253] on link "Visitors Book" at bounding box center [42, 253] width 36 height 7
click at [825, 91] on button "Add New Visitor" at bounding box center [830, 90] width 46 height 11
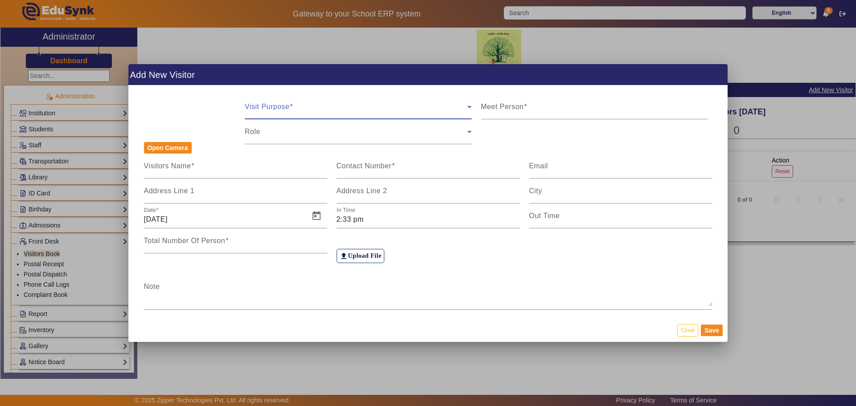
click at [419, 113] on span at bounding box center [356, 110] width 222 height 11
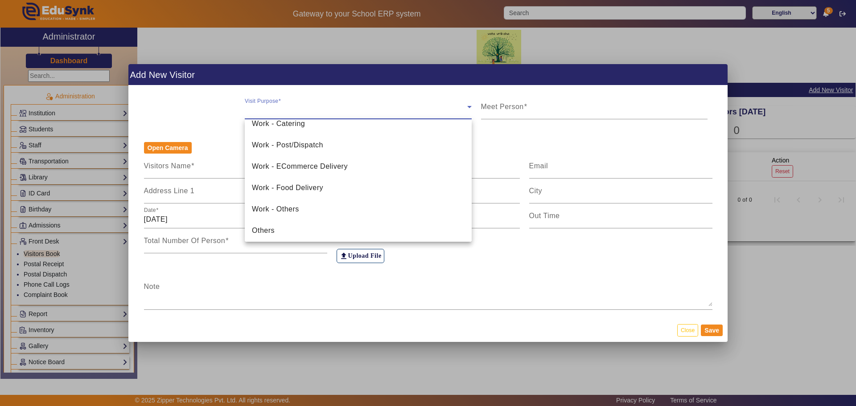
scroll to position [355, 0]
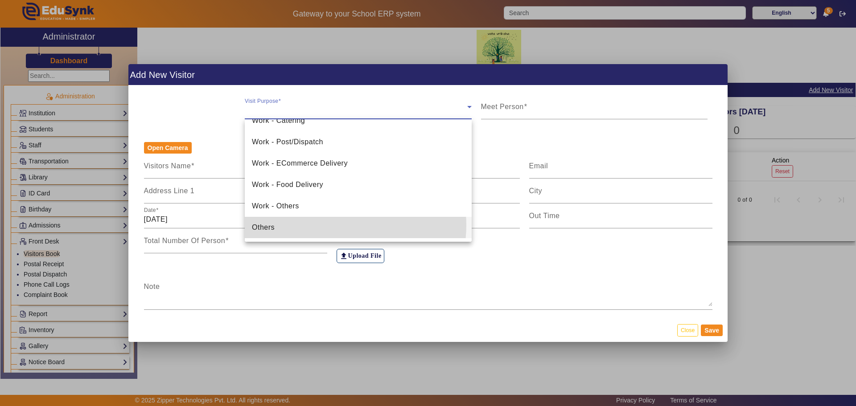
click at [337, 225] on mat-option "Others" at bounding box center [358, 227] width 227 height 21
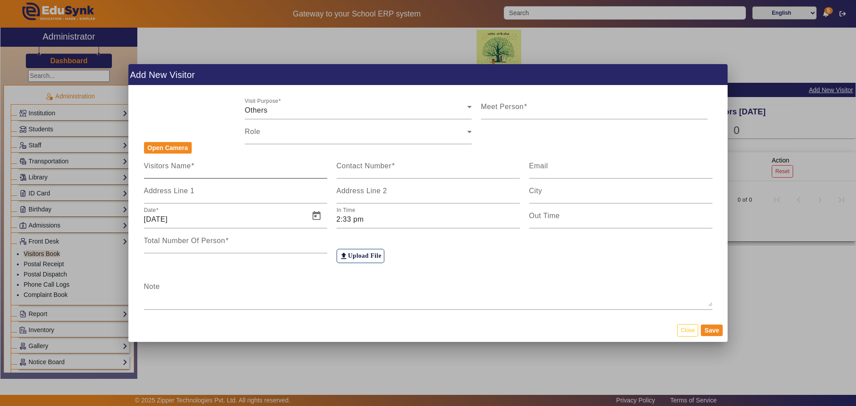
click at [266, 164] on div "Visitors Name" at bounding box center [235, 166] width 183 height 25
click at [217, 307] on div "Note" at bounding box center [428, 292] width 568 height 36
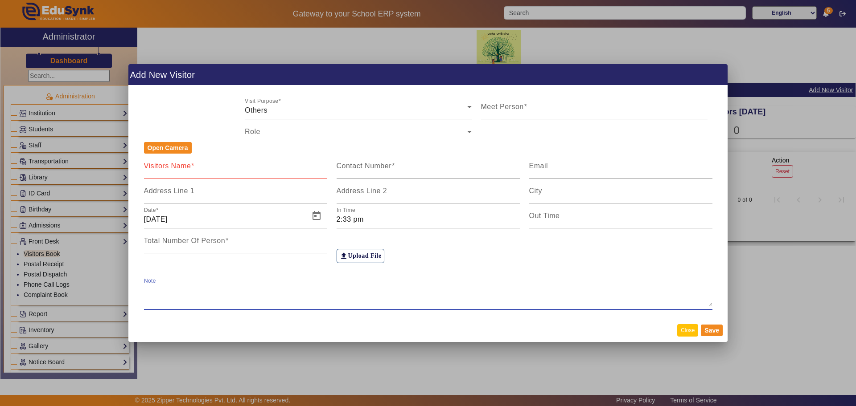
click at [684, 329] on button "Close" at bounding box center [687, 330] width 21 height 12
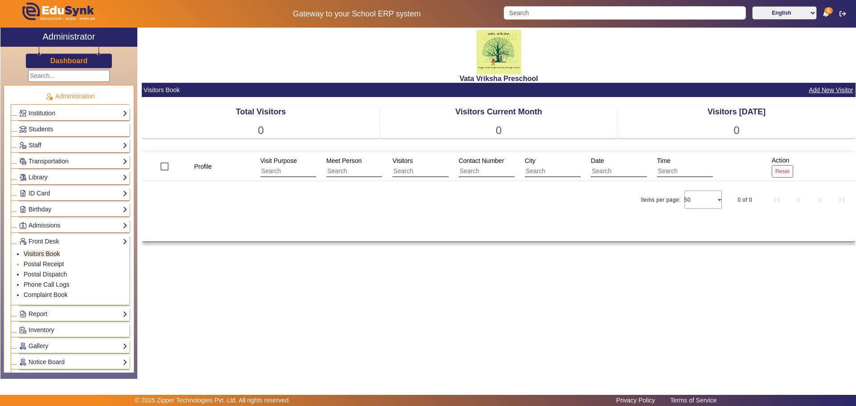
click at [37, 264] on link "Postal Receipt" at bounding box center [44, 264] width 40 height 7
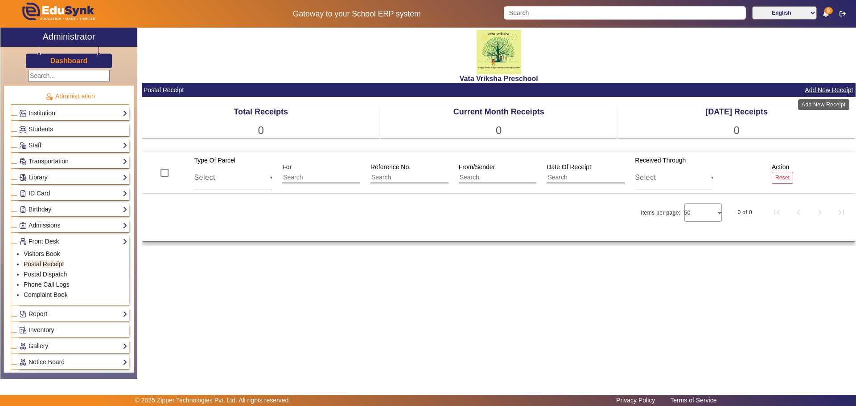
click at [824, 90] on button "Add New Receipt" at bounding box center [828, 90] width 50 height 11
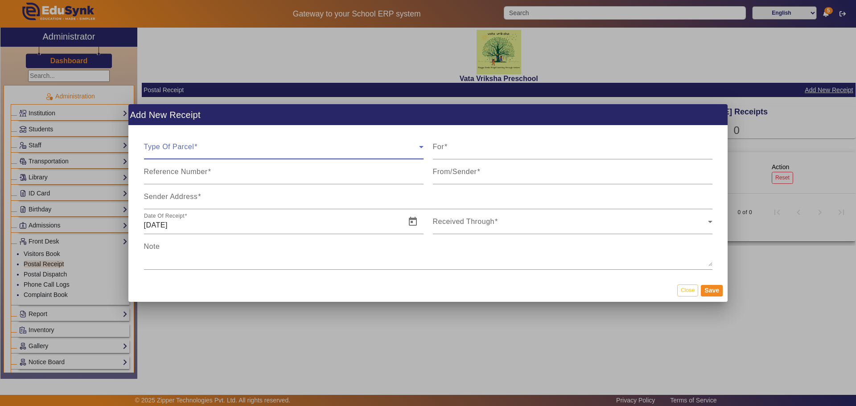
click at [382, 154] on span at bounding box center [281, 150] width 275 height 11
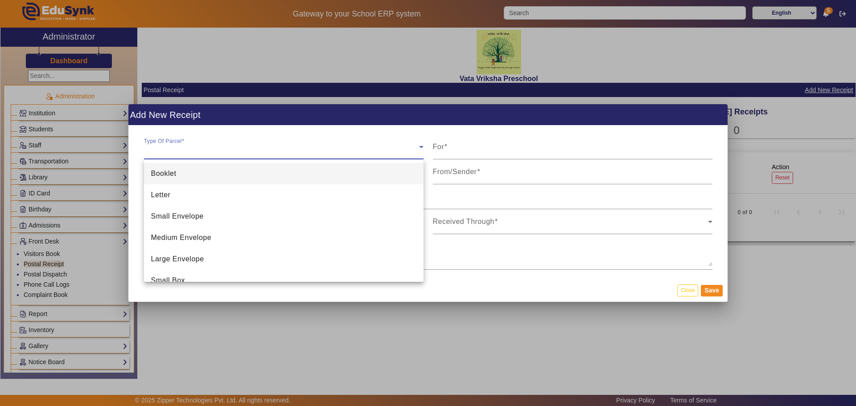
click at [471, 156] on div at bounding box center [428, 203] width 856 height 406
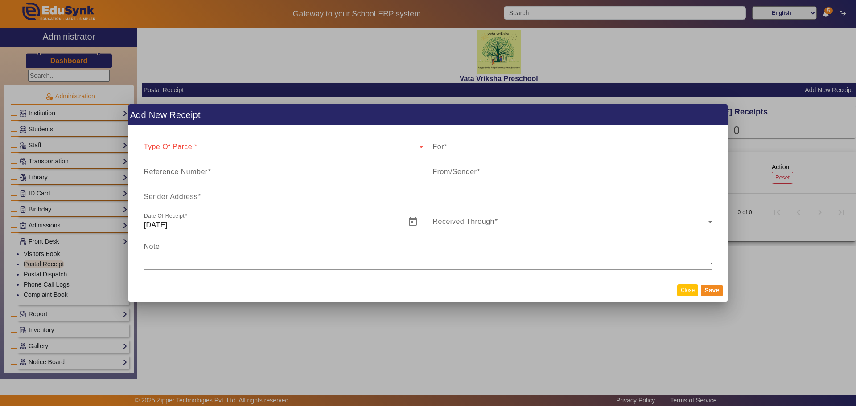
click at [688, 291] on button "Close" at bounding box center [687, 291] width 21 height 12
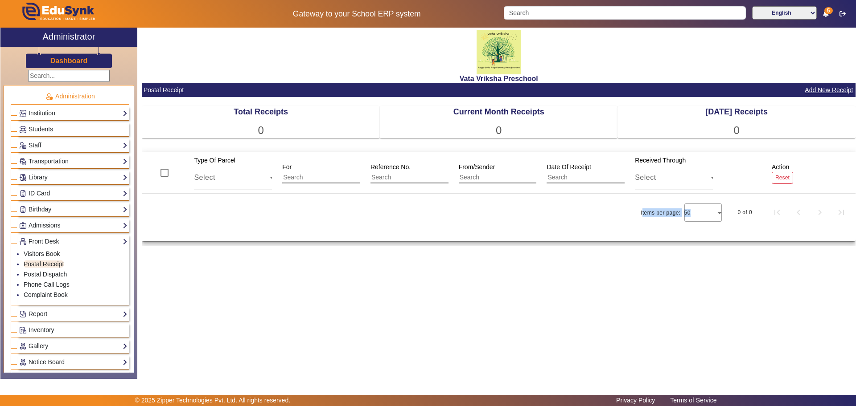
drag, startPoint x: 688, startPoint y: 291, endPoint x: 527, endPoint y: 406, distance: 198.4
click at [527, 406] on app-layout "Gateway to your School ERP system English हिंदी (Hindi) ಕನ್ನಡ (Kannada) தமிழ் (…" at bounding box center [428, 203] width 856 height 406
click at [40, 273] on link "Postal Dispatch" at bounding box center [45, 274] width 43 height 7
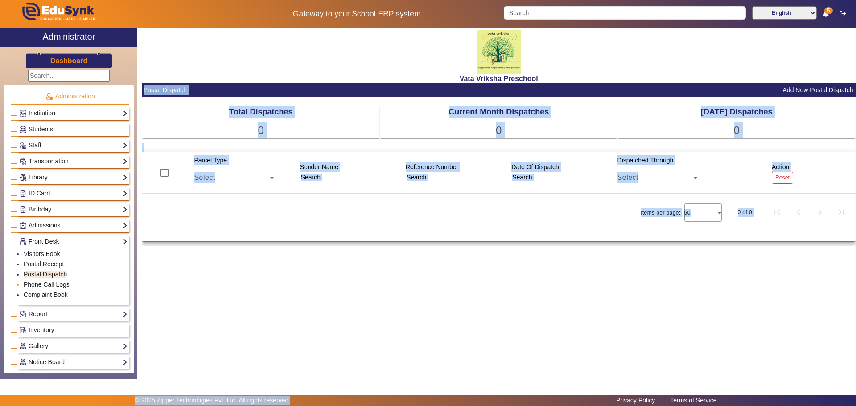
click at [46, 283] on link "Phone Call Logs" at bounding box center [47, 284] width 46 height 7
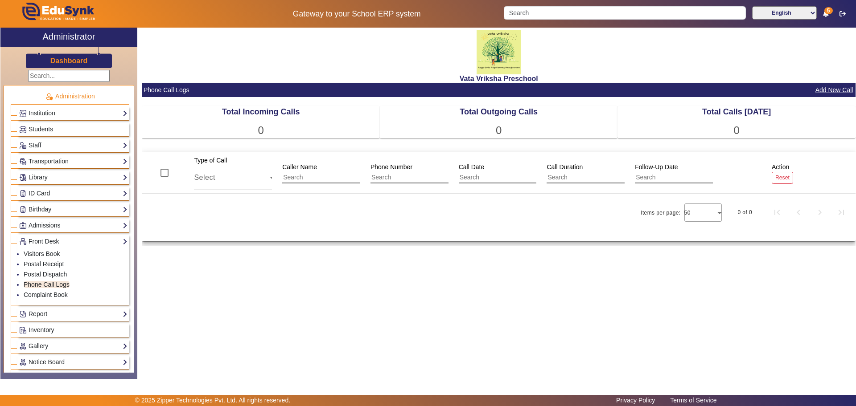
click at [127, 307] on ul "Administration Institution Institution Details Session Configuration Classes/Ba…" at bounding box center [69, 273] width 131 height 377
click at [333, 341] on div "Vata Vriksha Preschool Phone Call Logs Add New Call Total Incoming Calls 0 Tota…" at bounding box center [496, 199] width 718 height 342
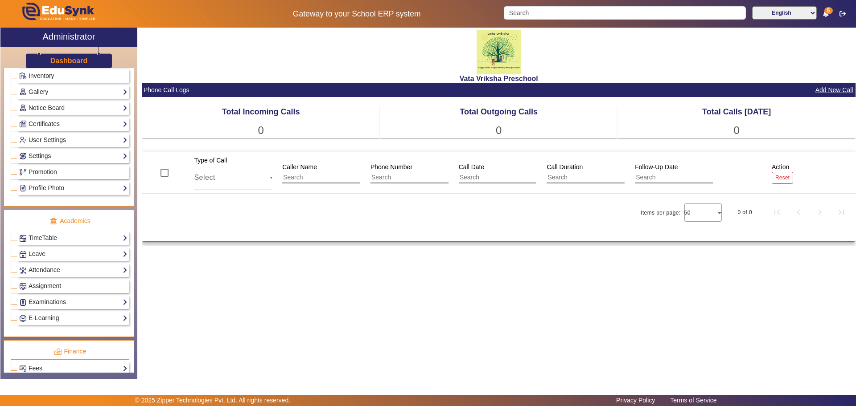
scroll to position [401, 0]
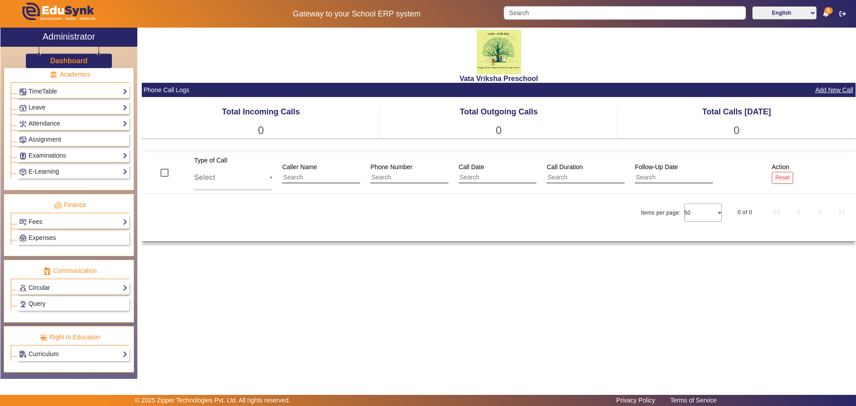
click at [61, 291] on link "Circular" at bounding box center [73, 288] width 108 height 10
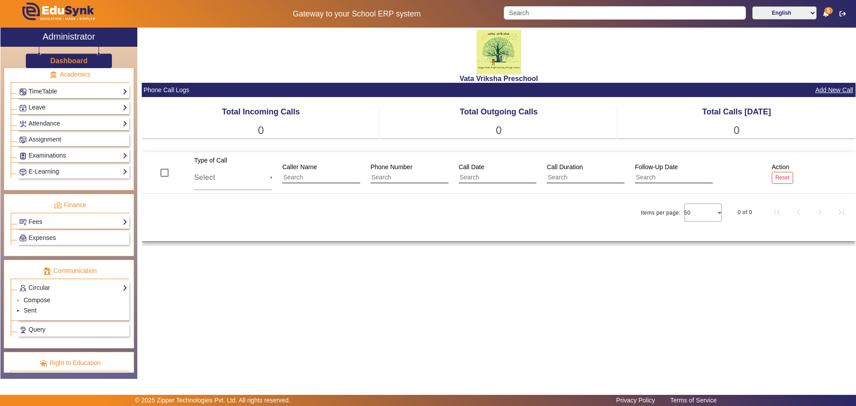
click at [41, 302] on link "Compose" at bounding box center [37, 300] width 27 height 7
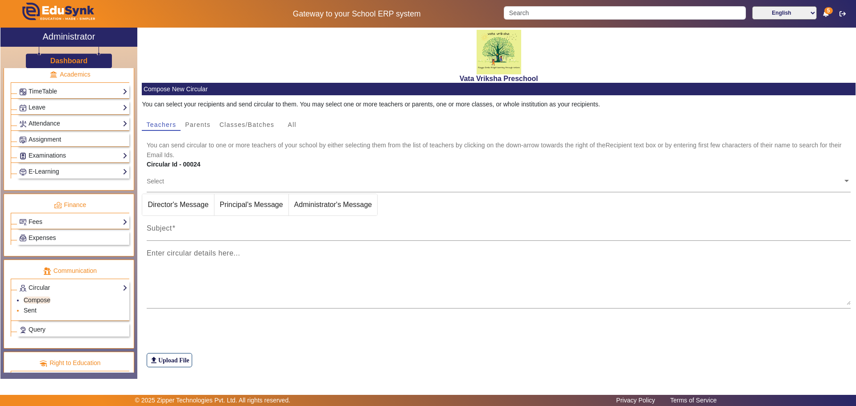
click at [33, 307] on link "Sent" at bounding box center [30, 310] width 13 height 7
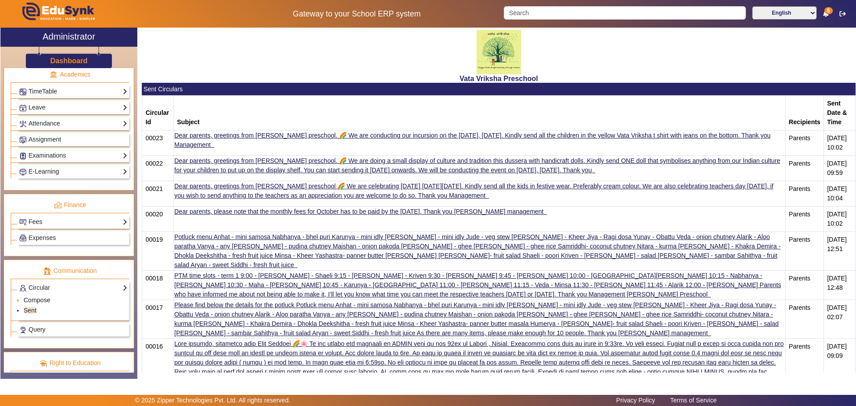
click at [46, 301] on link "Compose" at bounding box center [37, 300] width 27 height 7
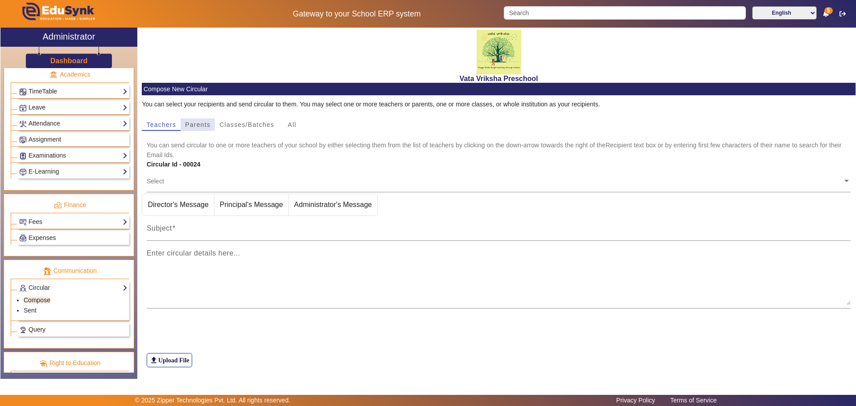
click at [204, 123] on span "Parents" at bounding box center [197, 125] width 25 height 6
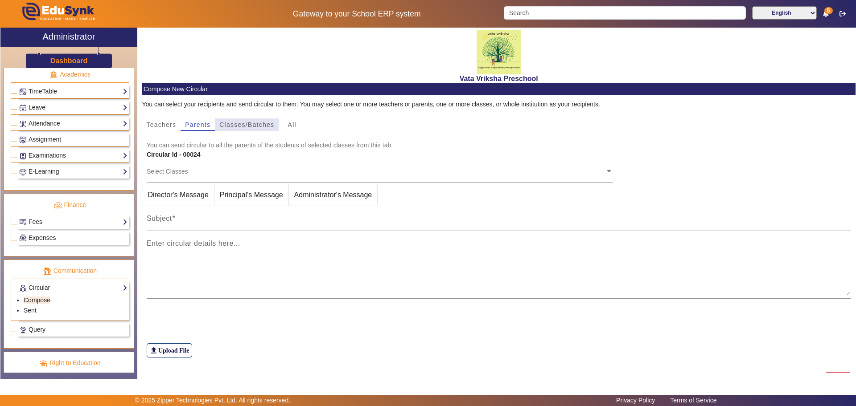
click at [235, 120] on span "Classes/Batches" at bounding box center [246, 125] width 55 height 12
click at [296, 123] on span "All" at bounding box center [292, 125] width 8 height 6
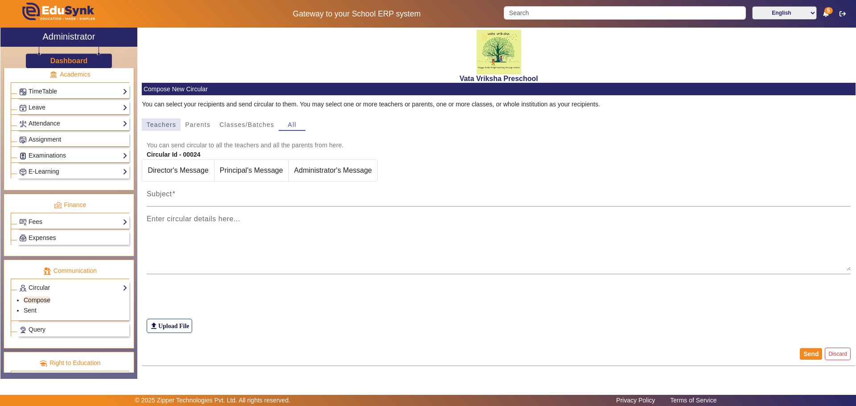
click at [166, 126] on span "Teachers" at bounding box center [161, 125] width 30 height 6
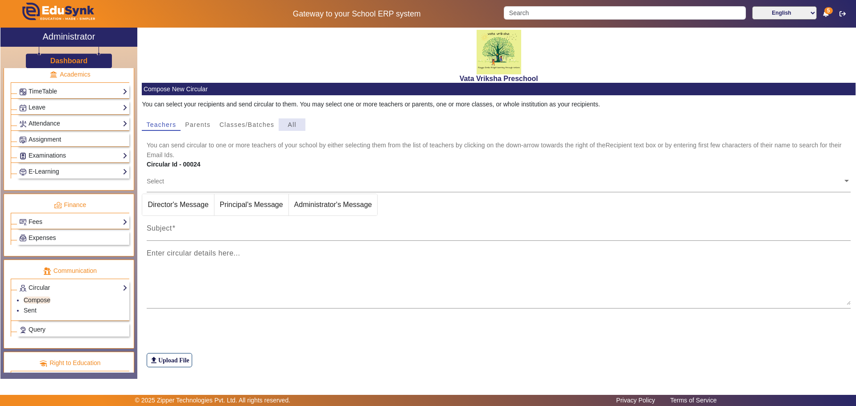
click at [291, 123] on span "All" at bounding box center [292, 125] width 8 height 6
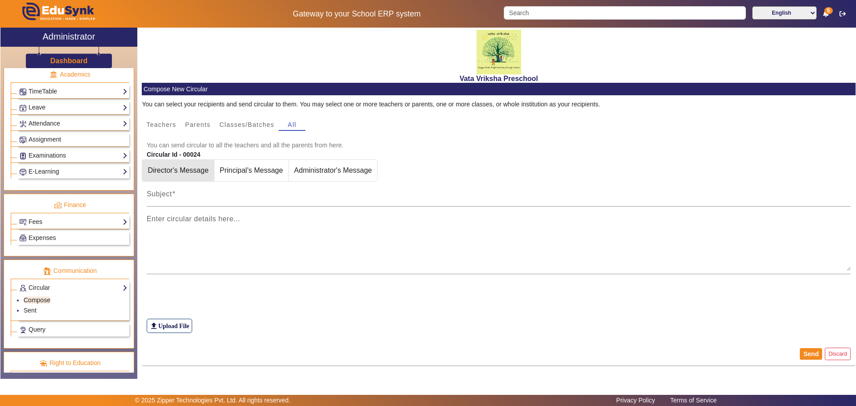
click at [173, 170] on span "Director's Message" at bounding box center [177, 170] width 71 height 21
click at [176, 166] on span "Director's Message" at bounding box center [191, 170] width 71 height 21
click at [171, 212] on div "Enter circular details here..." at bounding box center [499, 241] width 704 height 68
click at [170, 128] on span "Teachers" at bounding box center [161, 125] width 30 height 6
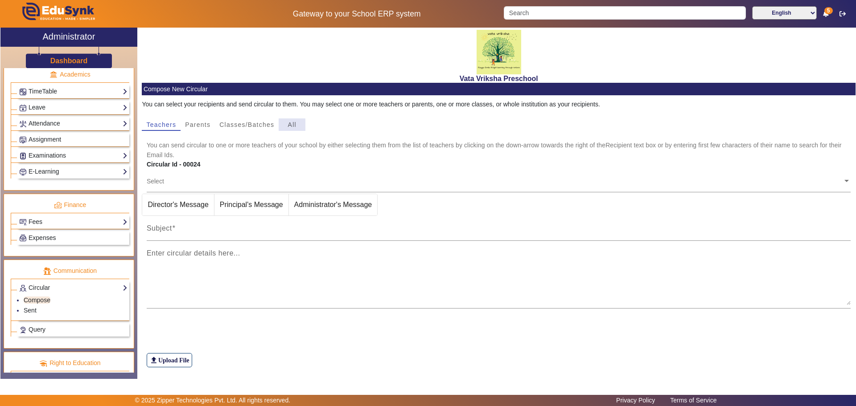
click at [291, 127] on span "All" at bounding box center [292, 125] width 8 height 6
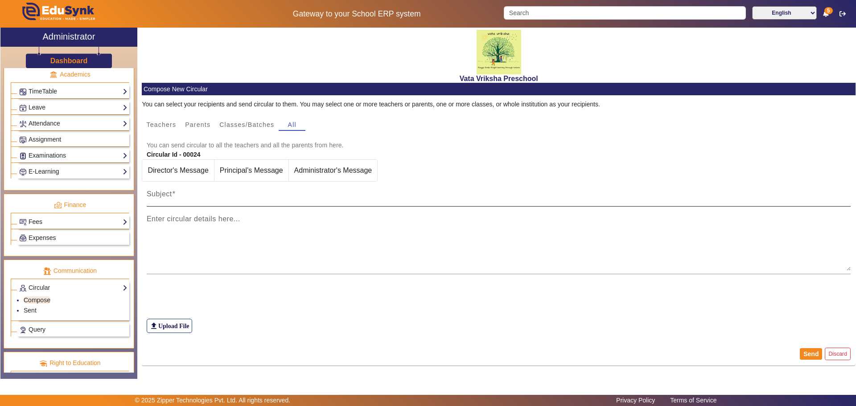
click at [183, 185] on div "Subject" at bounding box center [499, 194] width 704 height 25
click at [102, 221] on link "Fees" at bounding box center [73, 222] width 108 height 10
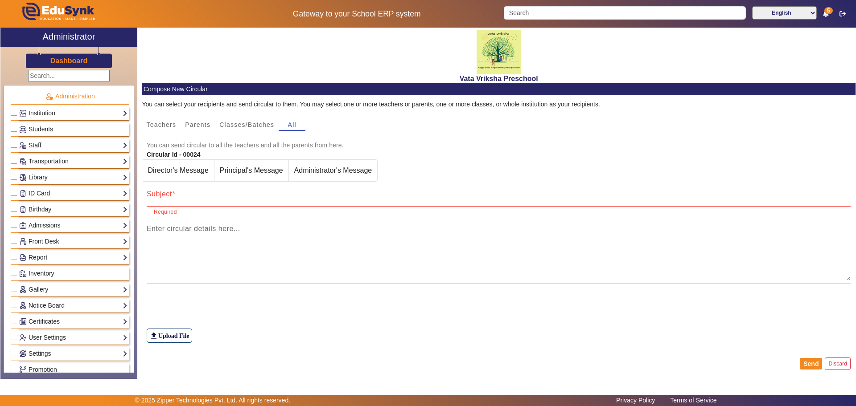
click at [69, 128] on link "Students" at bounding box center [73, 129] width 108 height 10
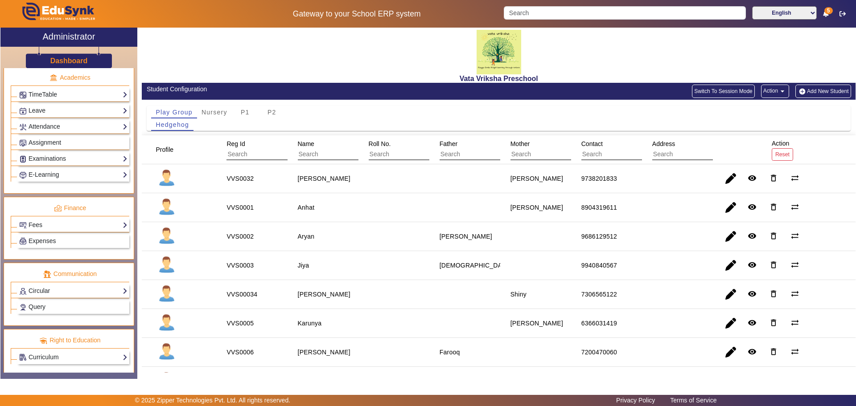
scroll to position [344, 0]
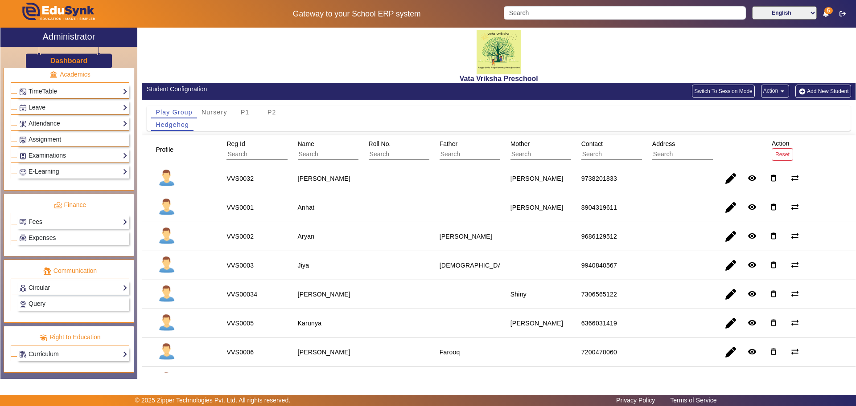
click at [53, 221] on link "Fees" at bounding box center [73, 222] width 108 height 10
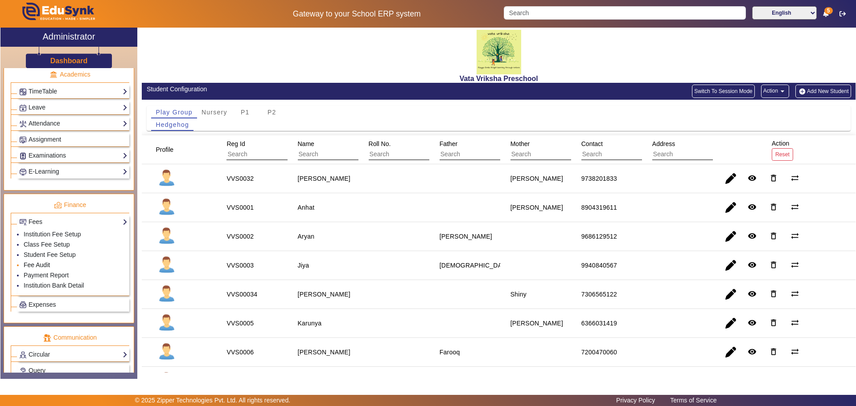
click at [49, 264] on link "Fee Audit" at bounding box center [37, 265] width 26 height 7
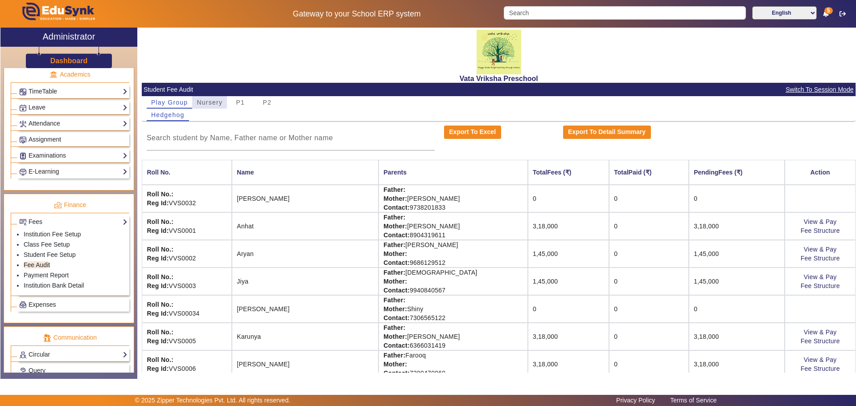
click at [212, 99] on span "Nursery" at bounding box center [209, 102] width 26 height 6
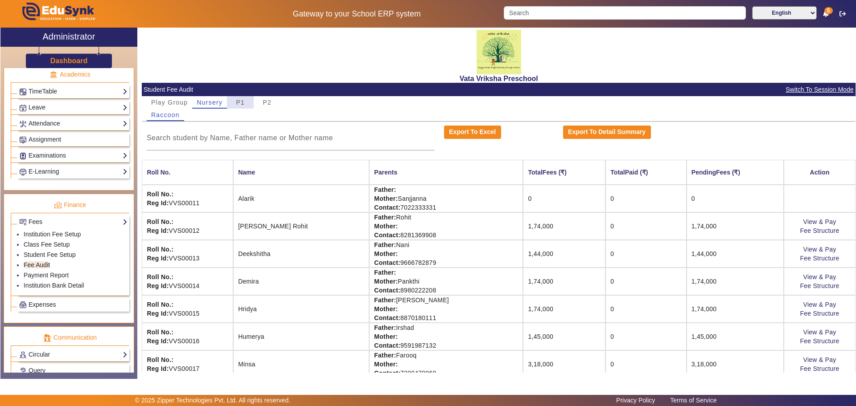
click at [240, 99] on span "P1" at bounding box center [240, 102] width 9 height 6
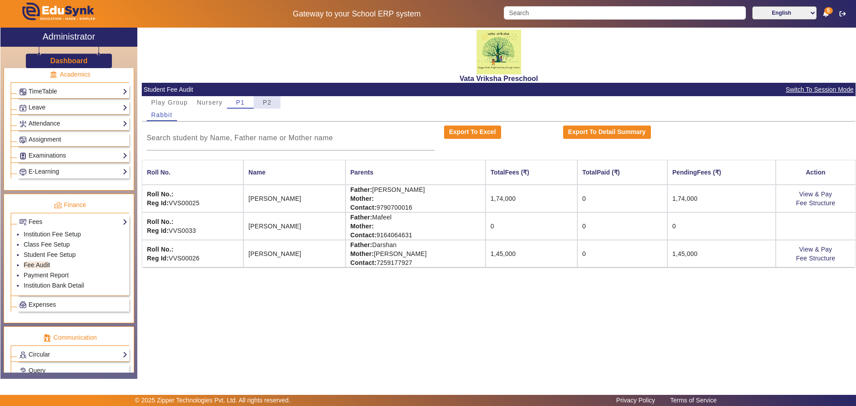
click at [269, 99] on span "P2" at bounding box center [266, 102] width 9 height 6
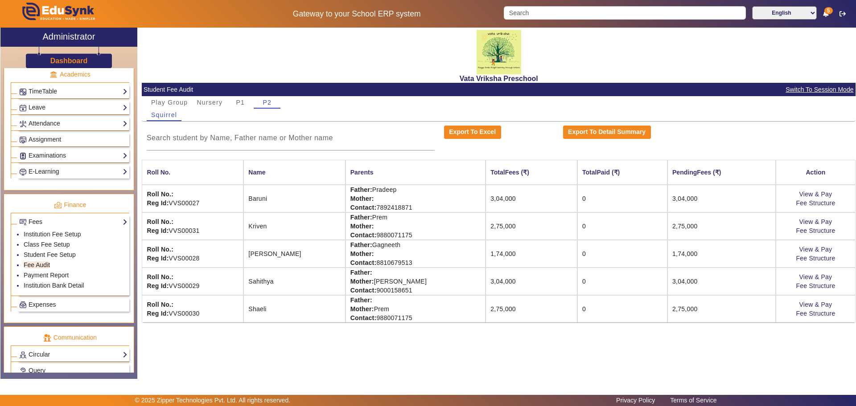
click at [292, 271] on td "Sahithya" at bounding box center [294, 282] width 102 height 28
click at [53, 233] on link "Institution Fee Setup" at bounding box center [52, 234] width 57 height 7
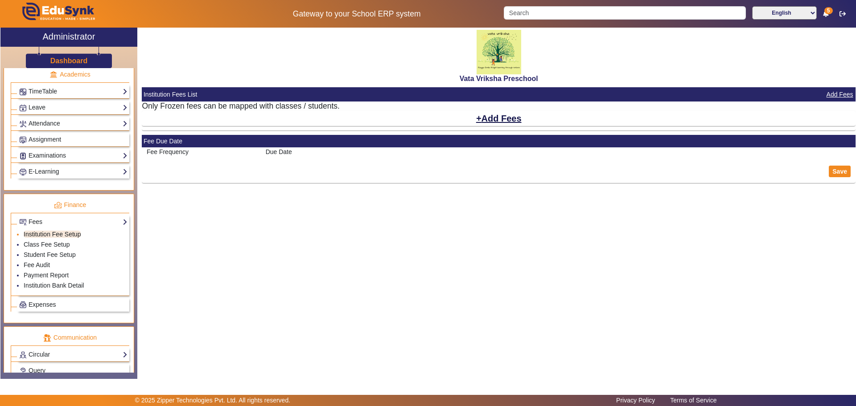
select select "12"
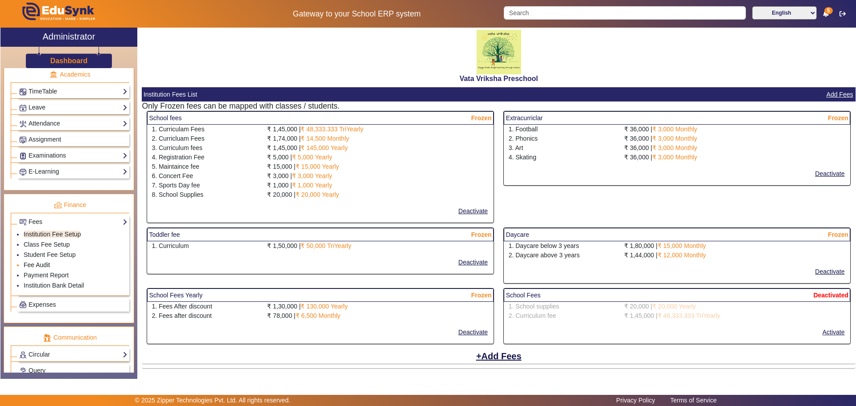
click at [40, 263] on link "Fee Audit" at bounding box center [37, 265] width 26 height 7
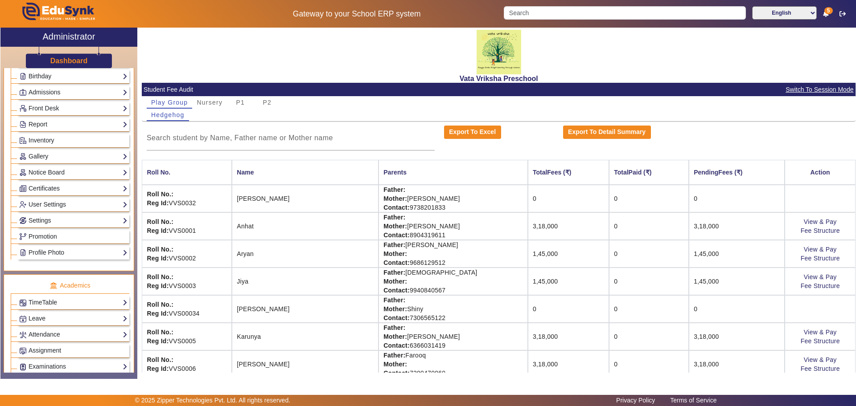
scroll to position [132, 0]
click at [53, 177] on link "Notice Board" at bounding box center [73, 173] width 108 height 10
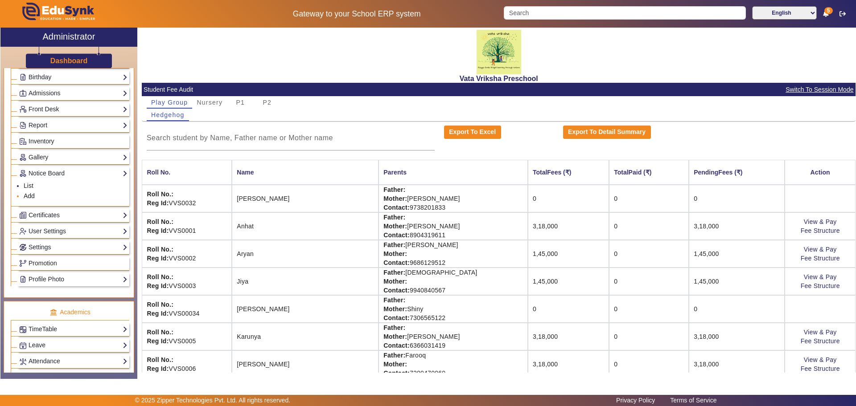
click at [29, 196] on link "Add" at bounding box center [29, 195] width 11 height 7
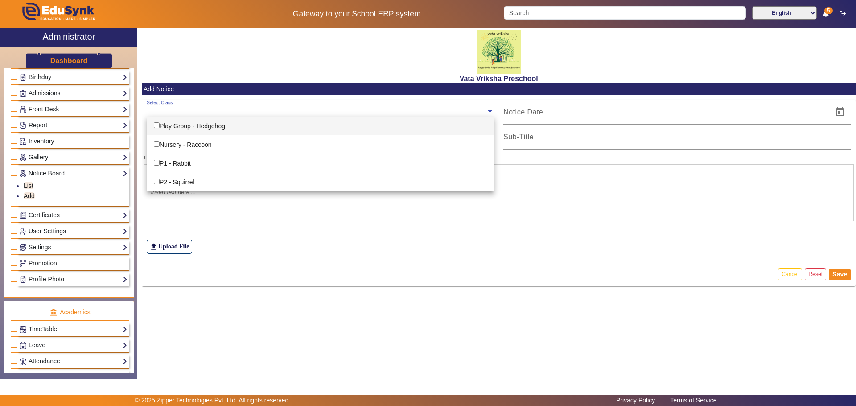
click at [308, 119] on ng-select "Select Class Play Group - Hedgehog Nursery - Raccoon P1 - Rabbit P2 - Squirrel" at bounding box center [320, 112] width 347 height 25
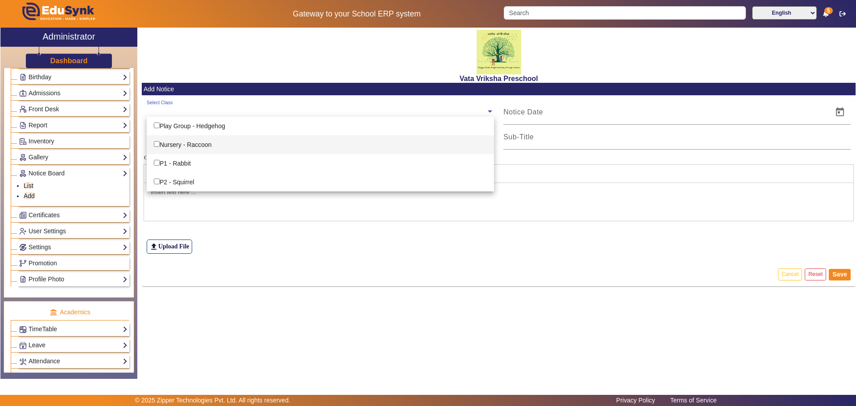
click at [200, 147] on div "Nursery - Raccoon" at bounding box center [320, 144] width 347 height 19
checkbox input "true"
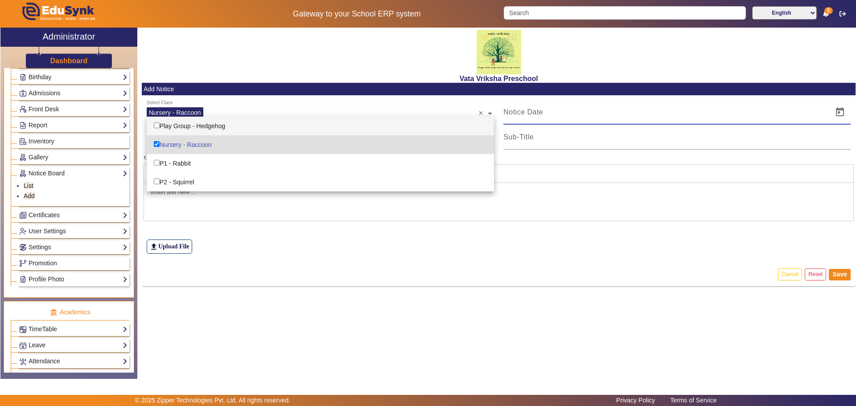
click at [570, 115] on input at bounding box center [665, 112] width 324 height 11
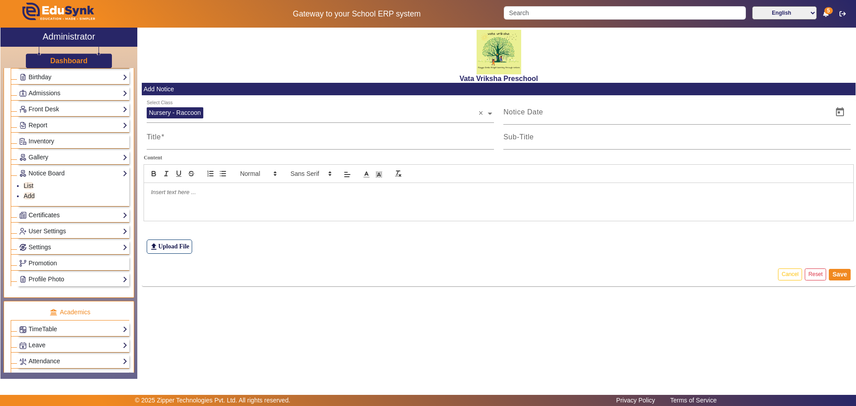
click at [41, 216] on link "Certificates" at bounding box center [73, 215] width 108 height 10
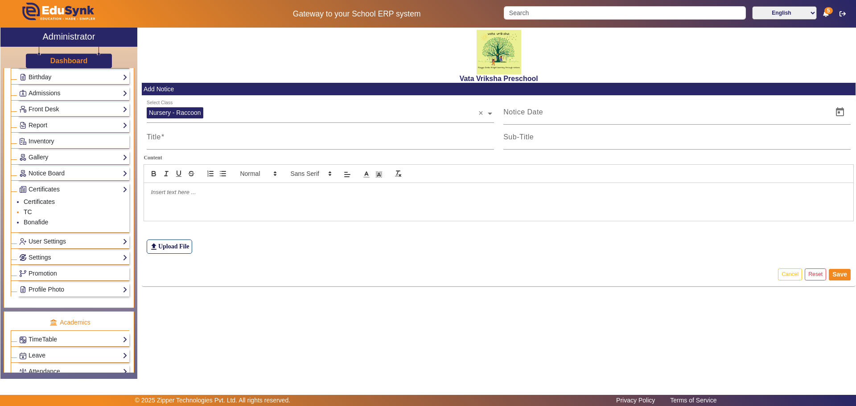
click at [26, 214] on link "TC" at bounding box center [28, 212] width 8 height 7
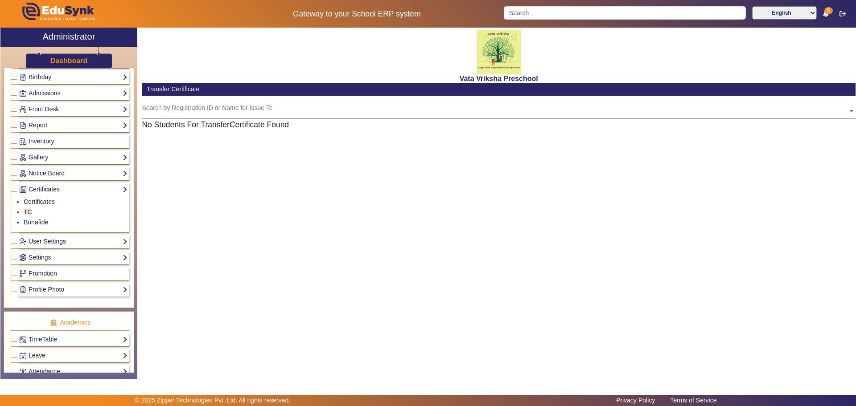
click at [42, 244] on link "User Settings" at bounding box center [73, 242] width 108 height 10
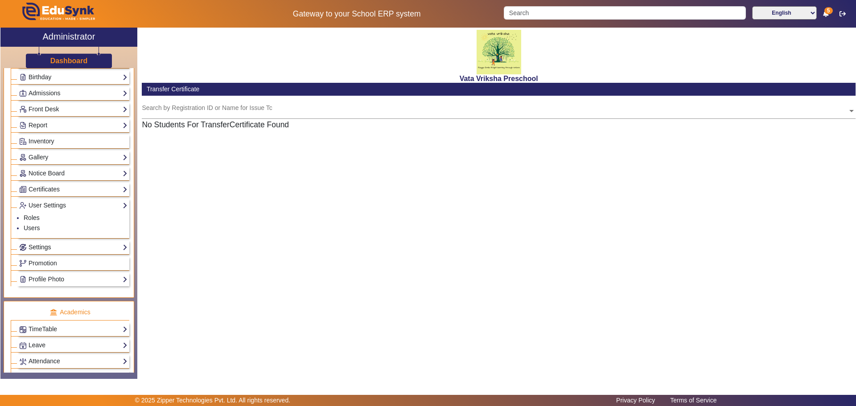
click at [43, 248] on link "Settings" at bounding box center [73, 247] width 108 height 10
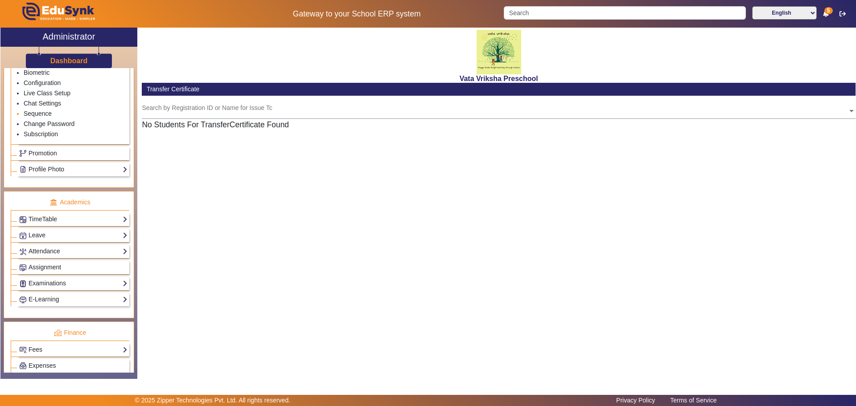
scroll to position [291, 0]
click at [42, 169] on link "Profile Photo" at bounding box center [73, 172] width 108 height 10
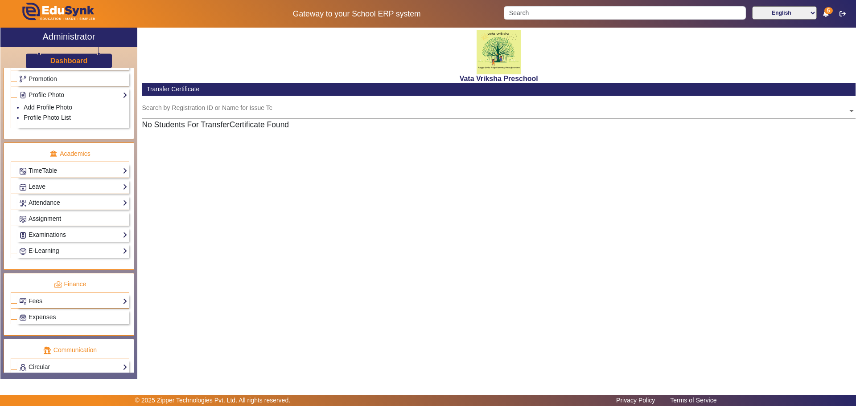
scroll to position [0, 0]
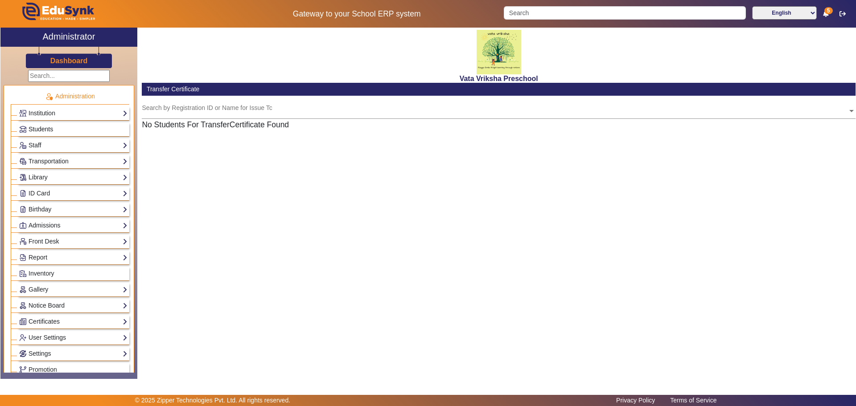
click at [82, 134] on link "Students" at bounding box center [73, 129] width 108 height 10
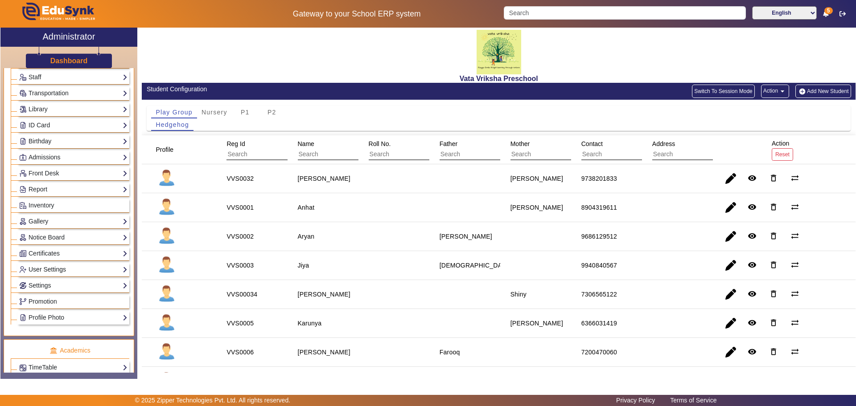
scroll to position [76, 0]
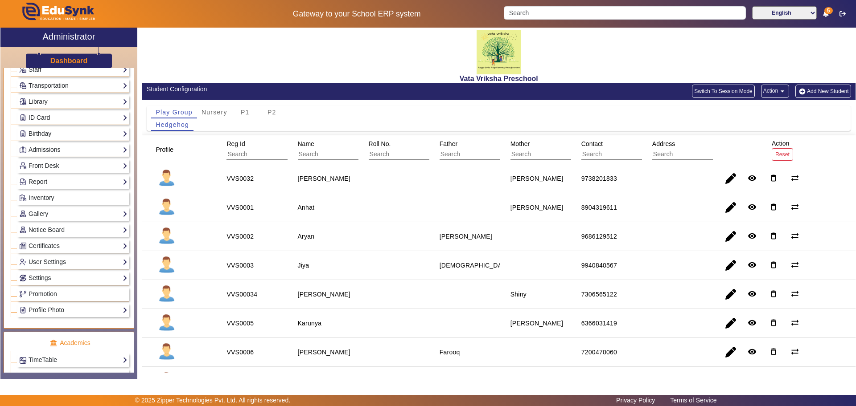
click at [86, 309] on link "Profile Photo" at bounding box center [73, 310] width 108 height 10
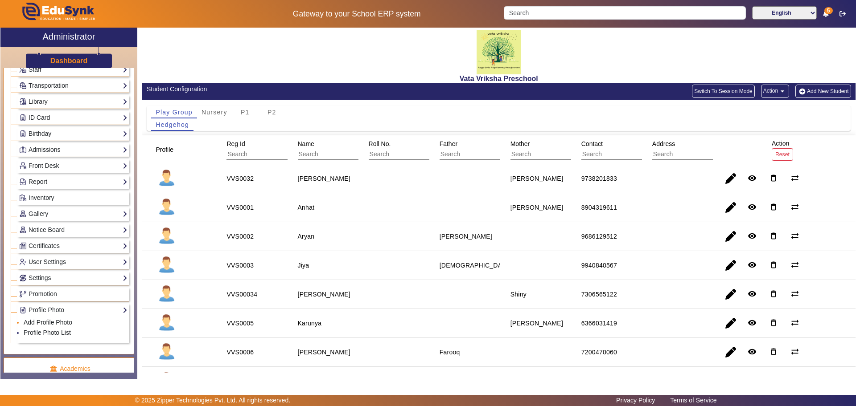
click at [62, 320] on link "Add Profile Photo" at bounding box center [48, 322] width 49 height 7
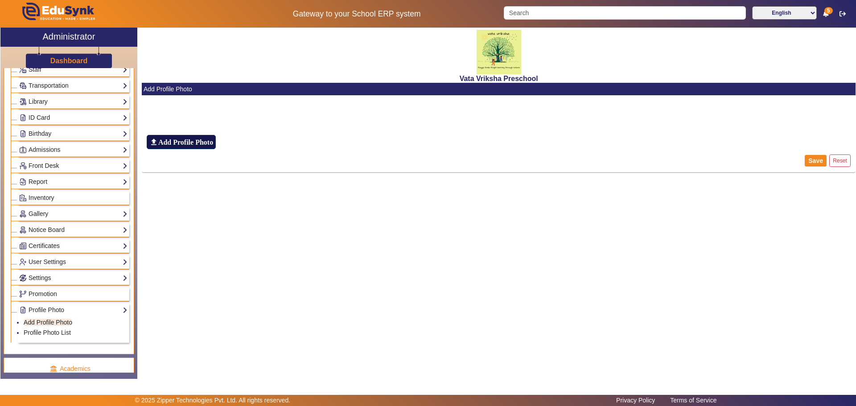
click at [186, 143] on h6 "Add Profile Photo" at bounding box center [185, 142] width 55 height 8
click at [0, 0] on input "file_upload Add Profile Photo" at bounding box center [0, 0] width 0 height 0
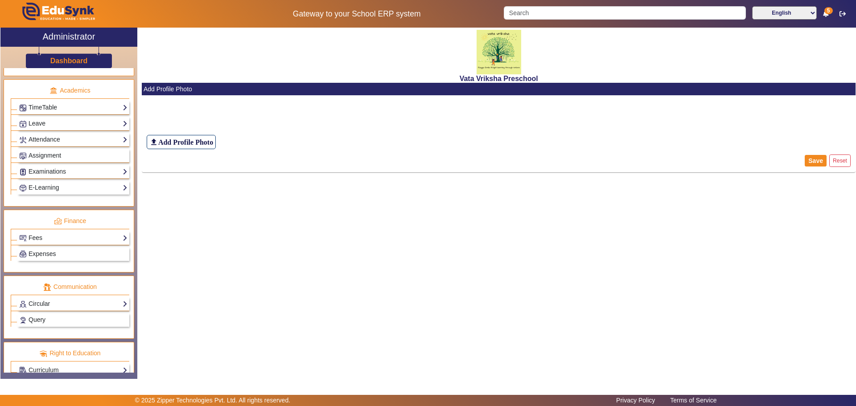
scroll to position [356, 0]
click at [52, 248] on link "Expenses" at bounding box center [73, 253] width 108 height 10
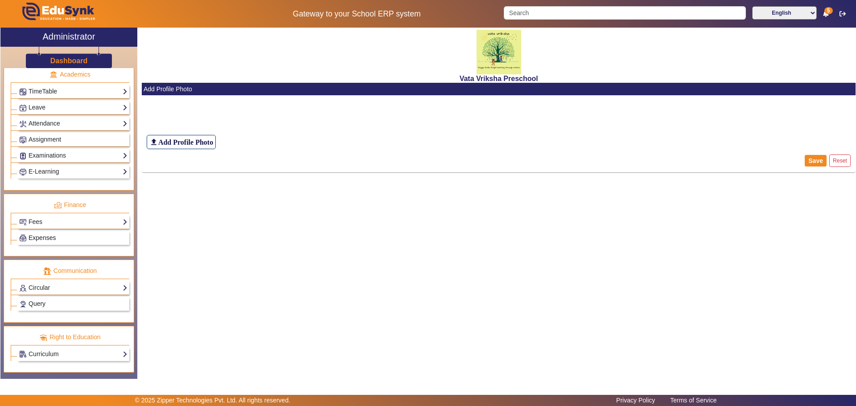
scroll to position [344, 0]
